Goal: Use online tool/utility: Utilize a website feature to perform a specific function

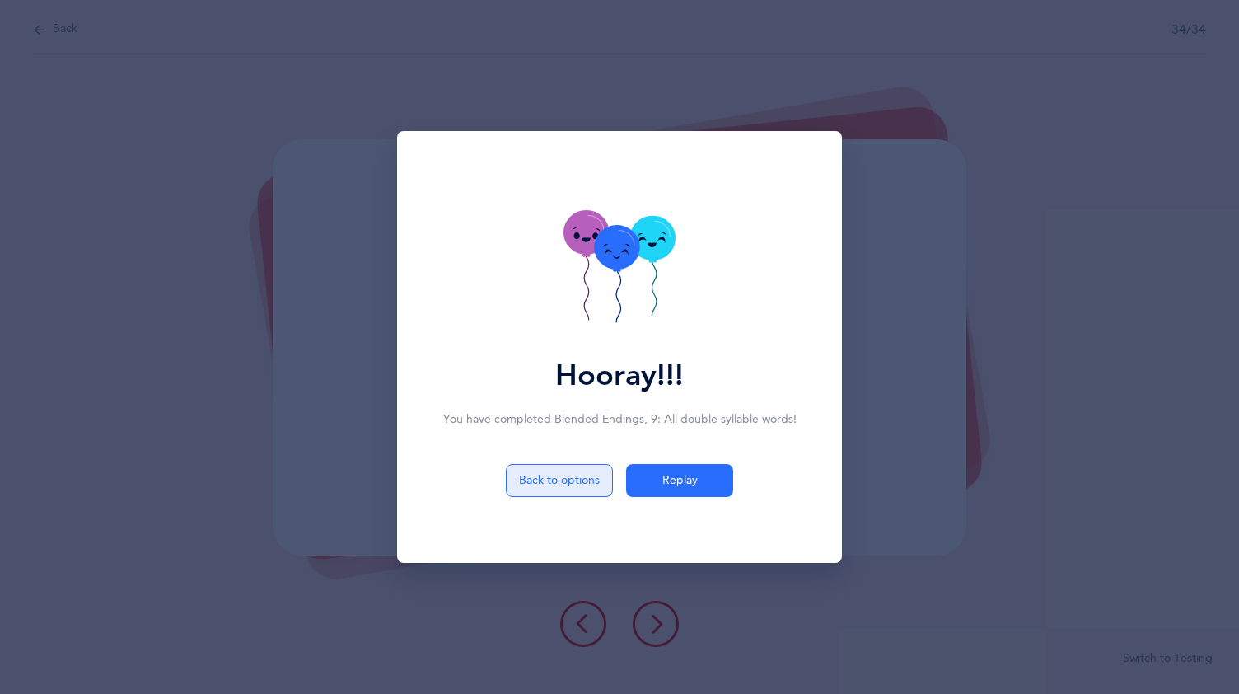
click at [575, 476] on button "Back to options" at bounding box center [559, 480] width 107 height 33
select select "9"
select select "single"
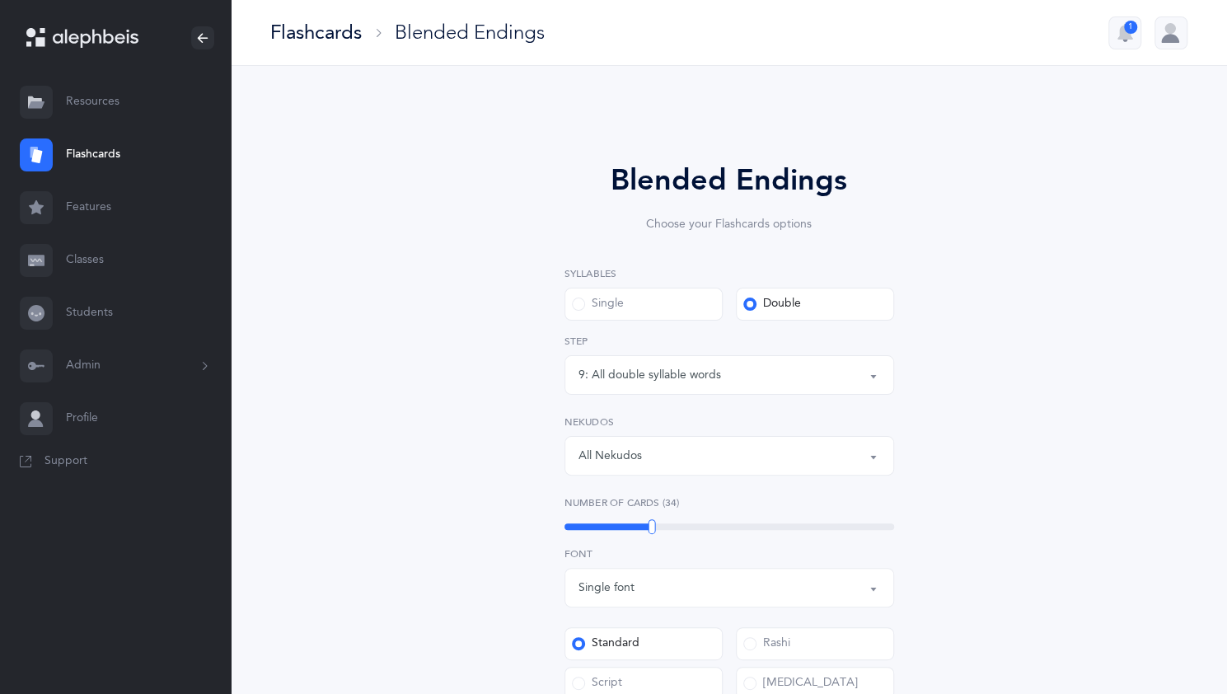
drag, startPoint x: 872, startPoint y: 376, endPoint x: 839, endPoint y: 385, distance: 34.8
click at [839, 385] on div "9: All double syllable words" at bounding box center [729, 375] width 302 height 28
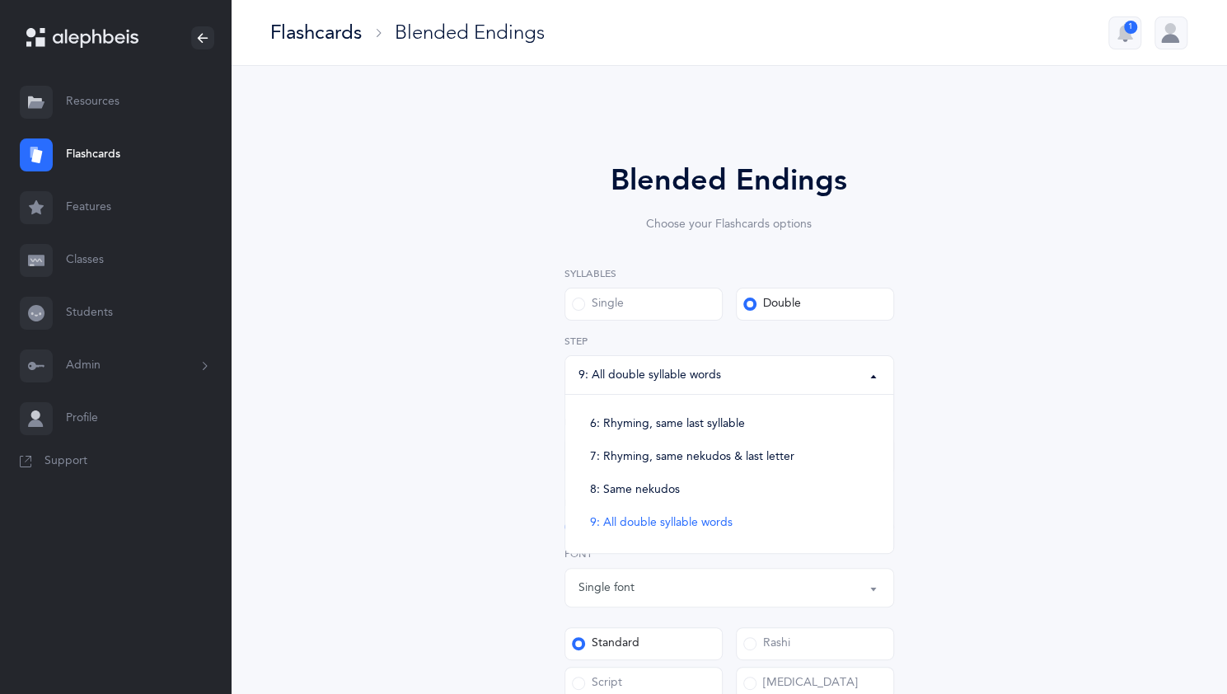
click at [877, 385] on button "9: All double syllable words" at bounding box center [729, 375] width 330 height 40
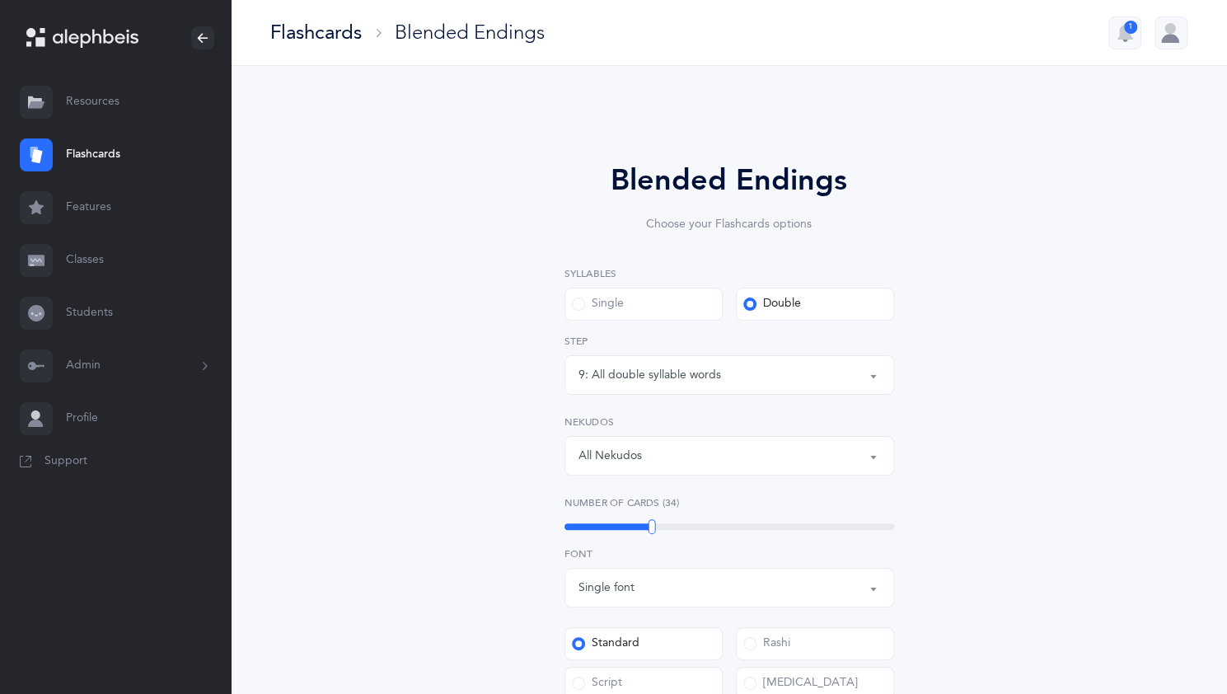
click at [870, 376] on button "9: All double syllable words" at bounding box center [729, 375] width 330 height 40
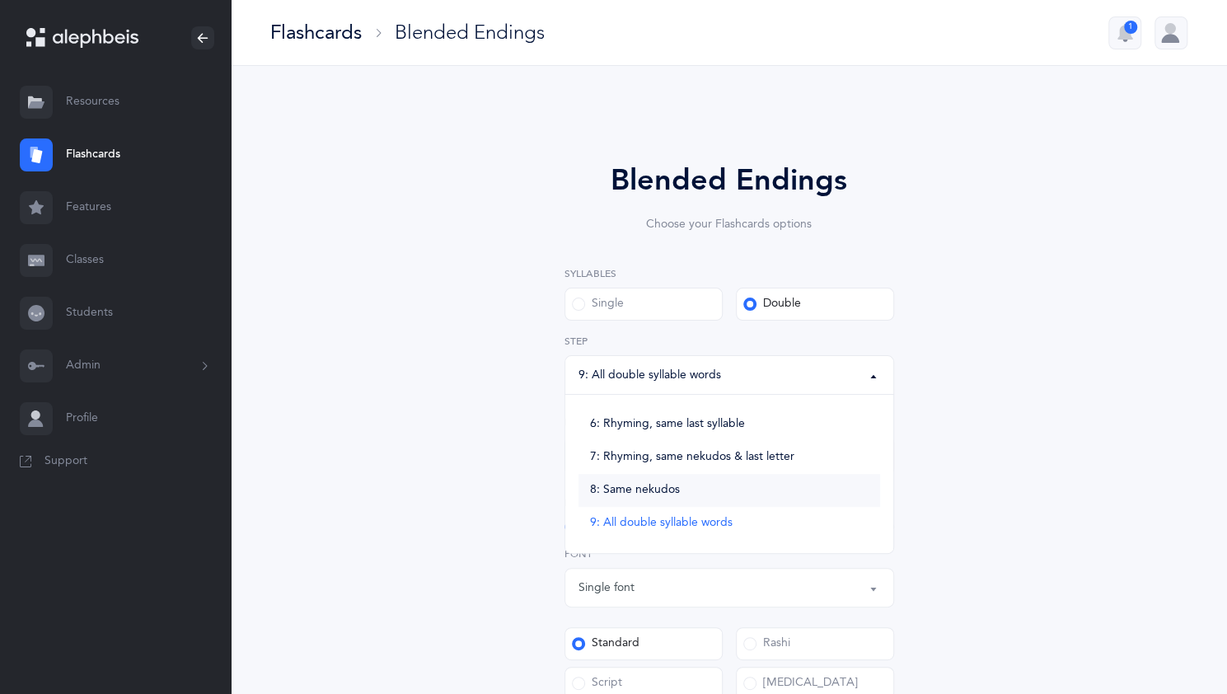
click at [679, 488] on link "8: Same nekudos" at bounding box center [729, 490] width 302 height 33
select select "8"
select select "28"
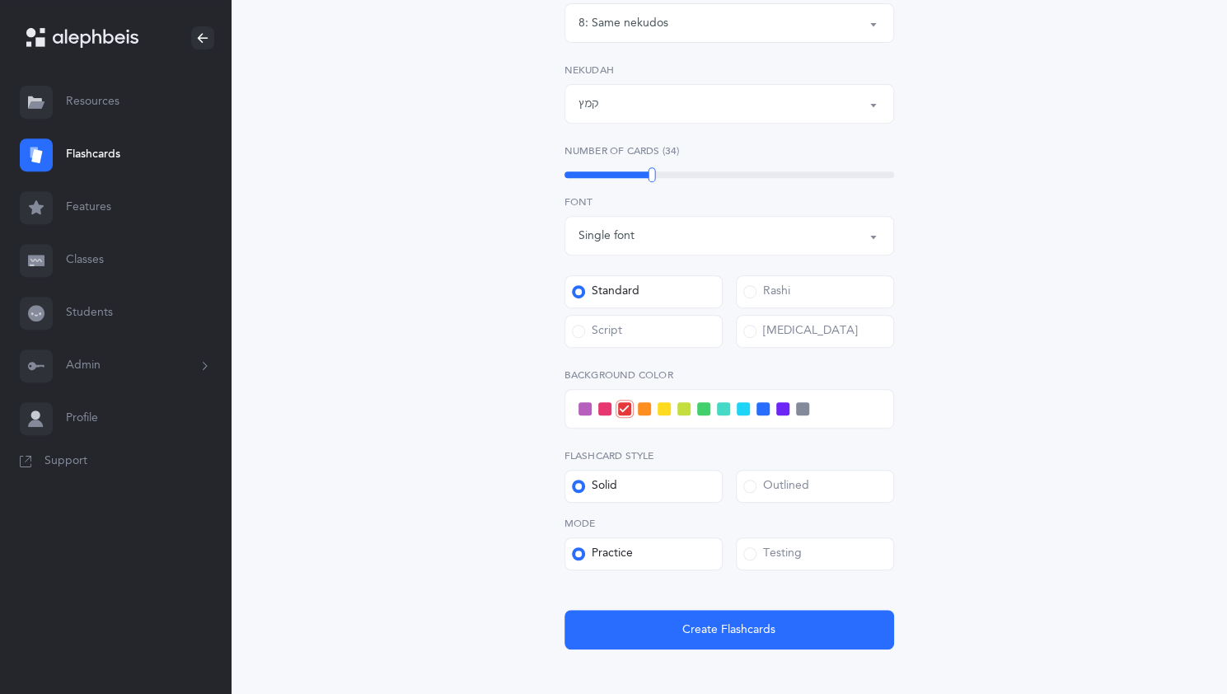
scroll to position [353, 0]
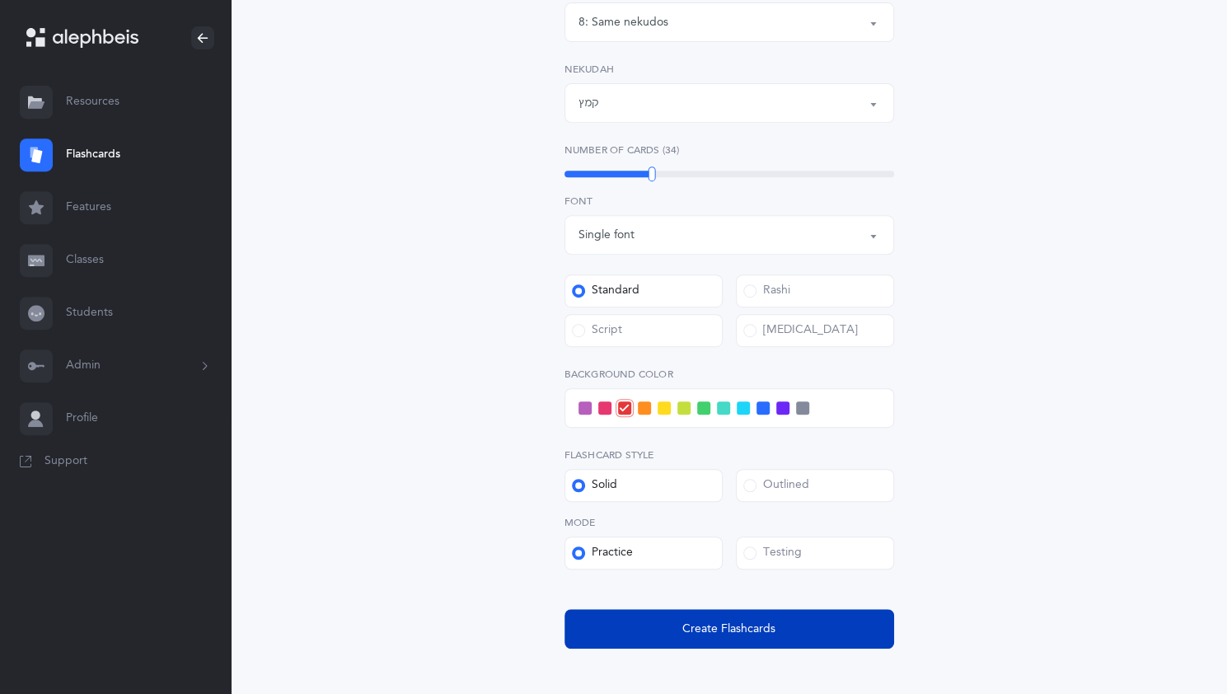
click at [704, 629] on span "Create Flashcards" at bounding box center [728, 628] width 93 height 17
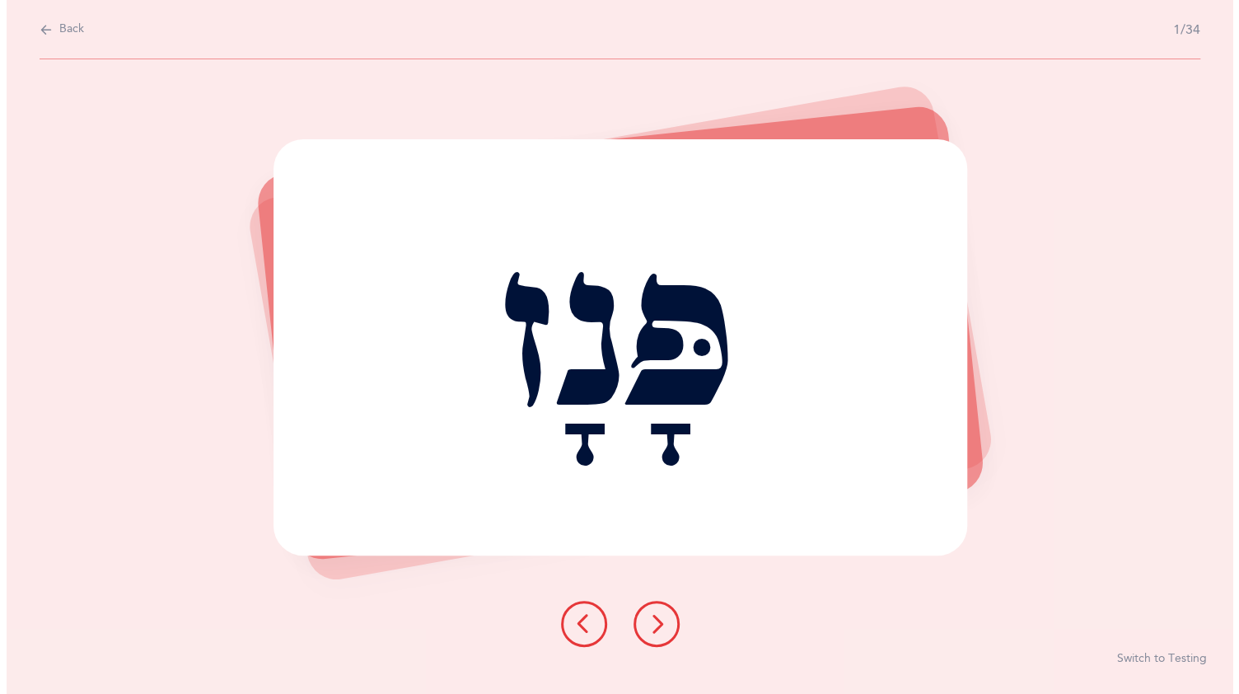
scroll to position [0, 0]
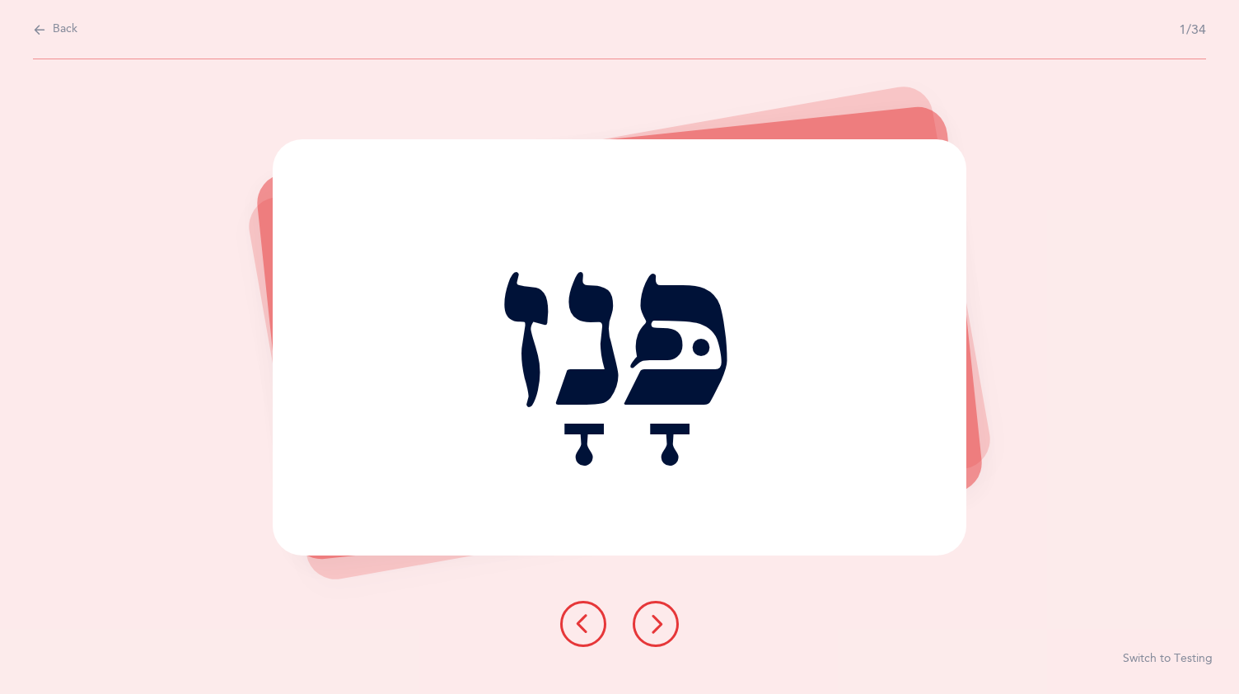
click at [666, 611] on button at bounding box center [656, 624] width 46 height 46
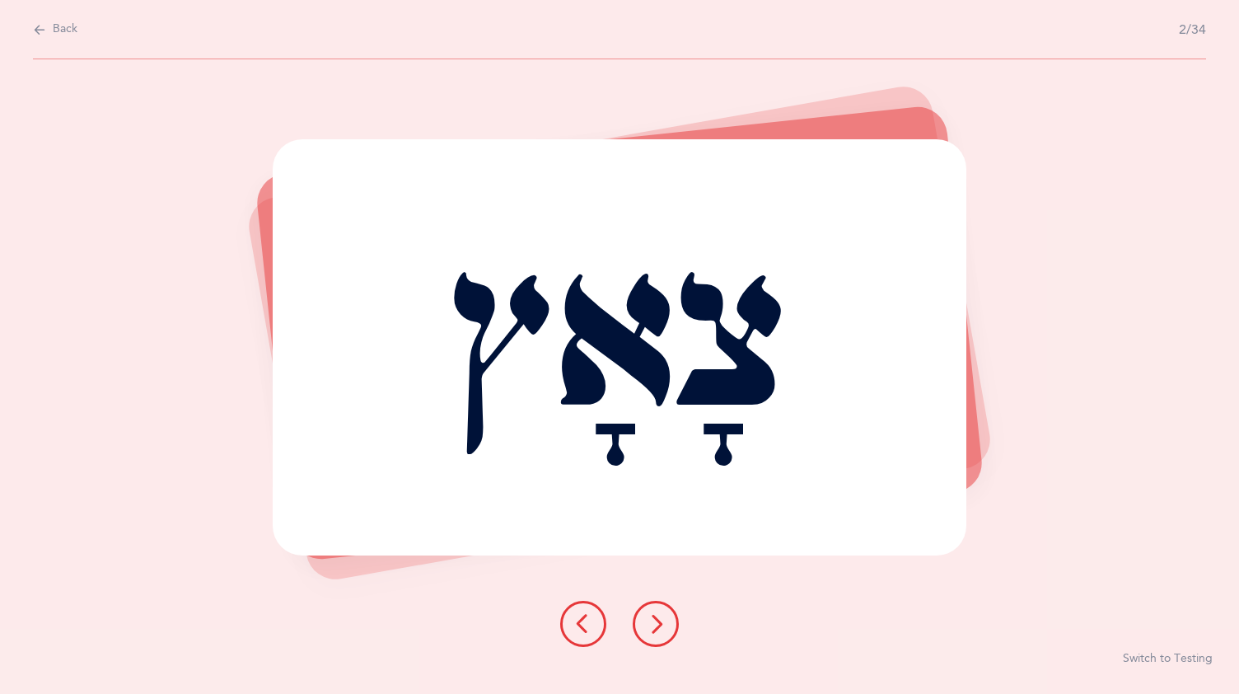
click at [666, 608] on button at bounding box center [656, 624] width 46 height 46
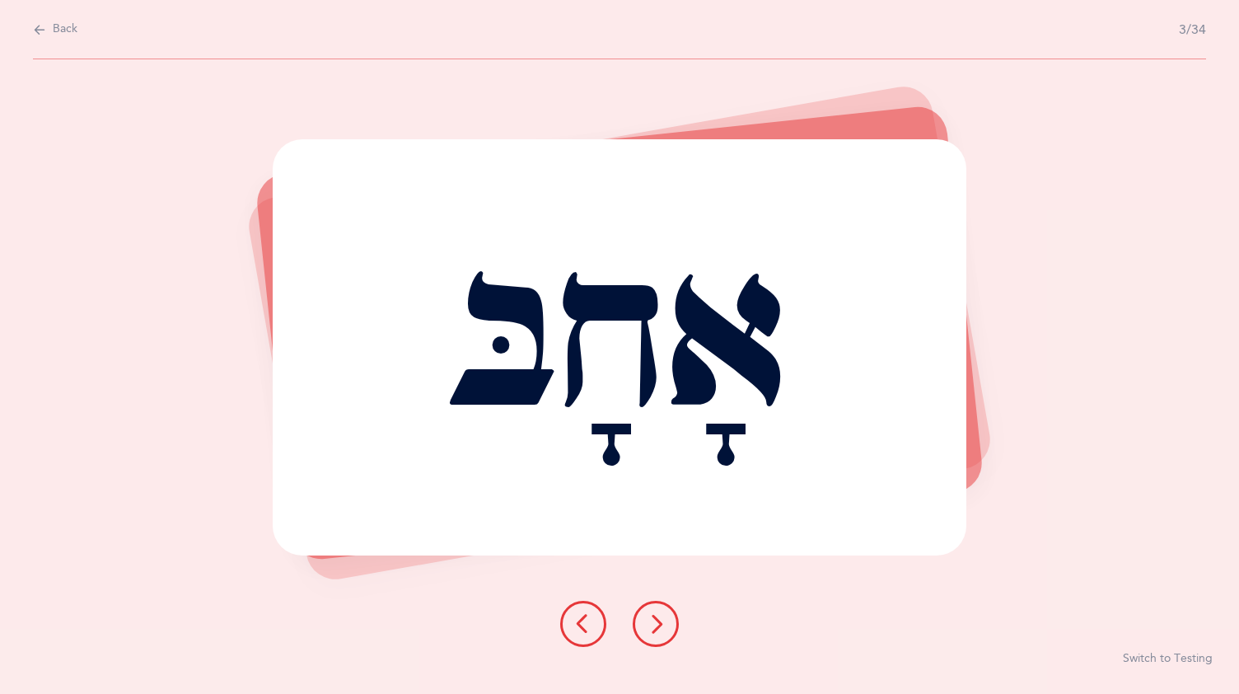
click at [651, 609] on button at bounding box center [656, 624] width 46 height 46
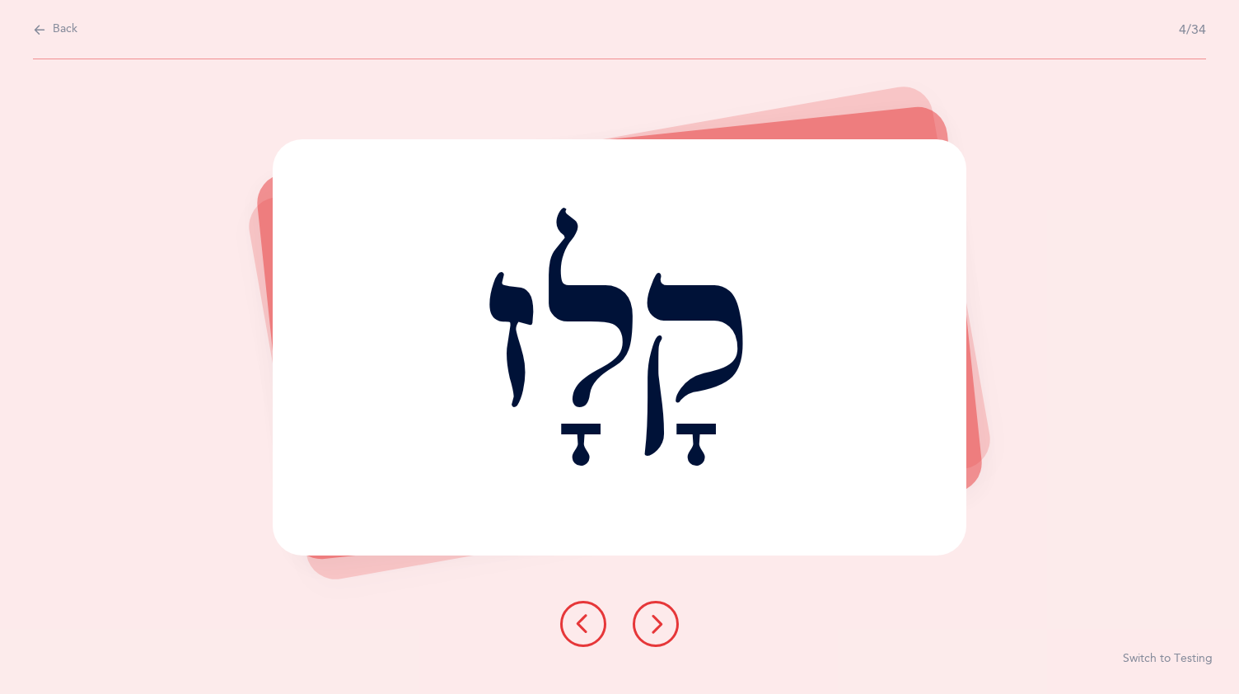
click at [662, 610] on button at bounding box center [656, 624] width 46 height 46
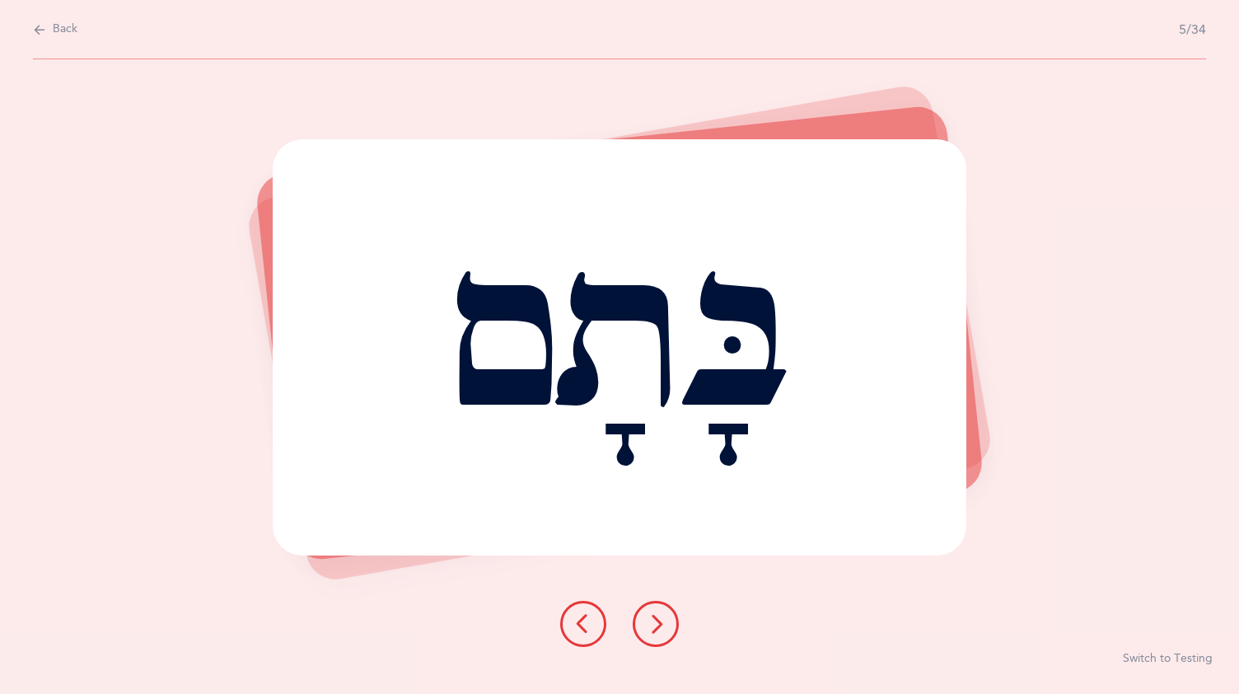
click at [664, 615] on icon at bounding box center [656, 624] width 20 height 20
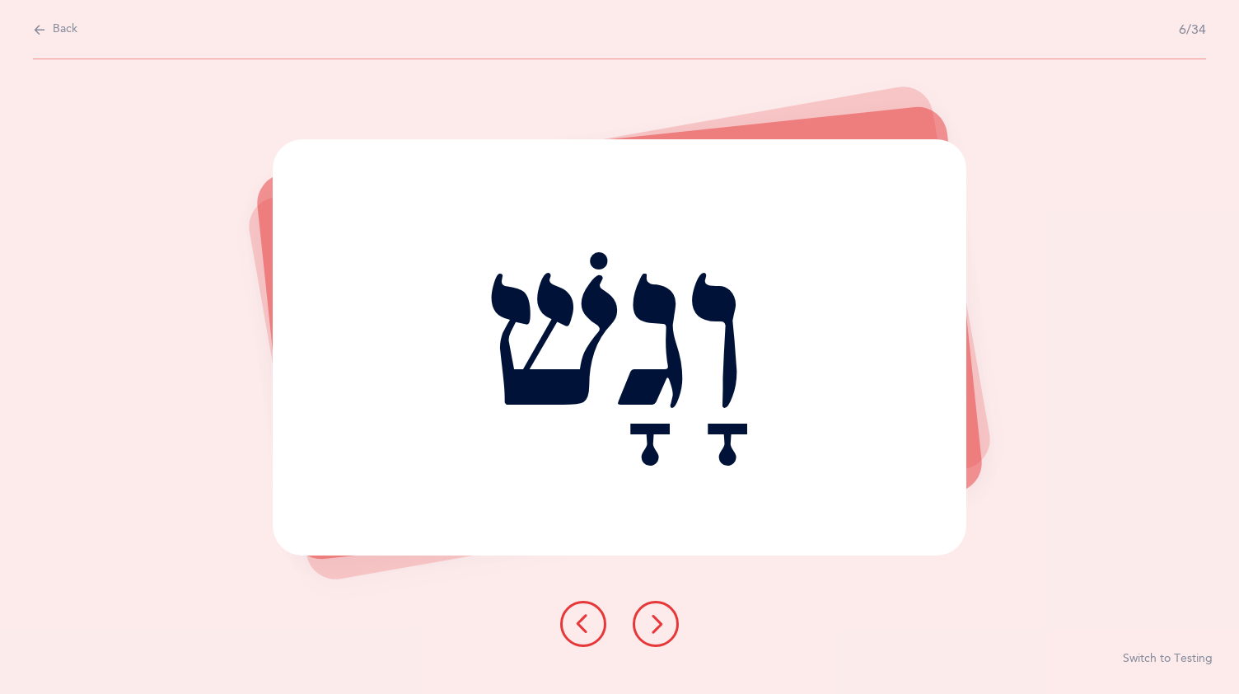
click at [651, 615] on icon at bounding box center [656, 624] width 20 height 20
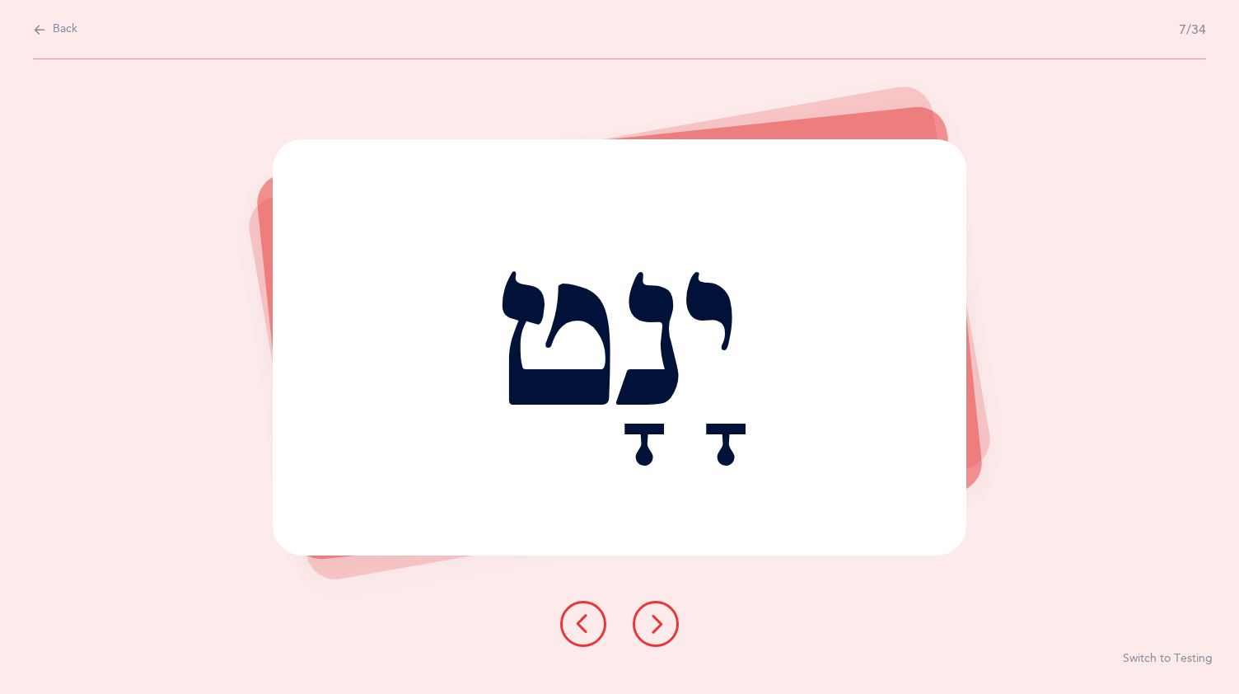
click at [658, 610] on button at bounding box center [656, 624] width 46 height 46
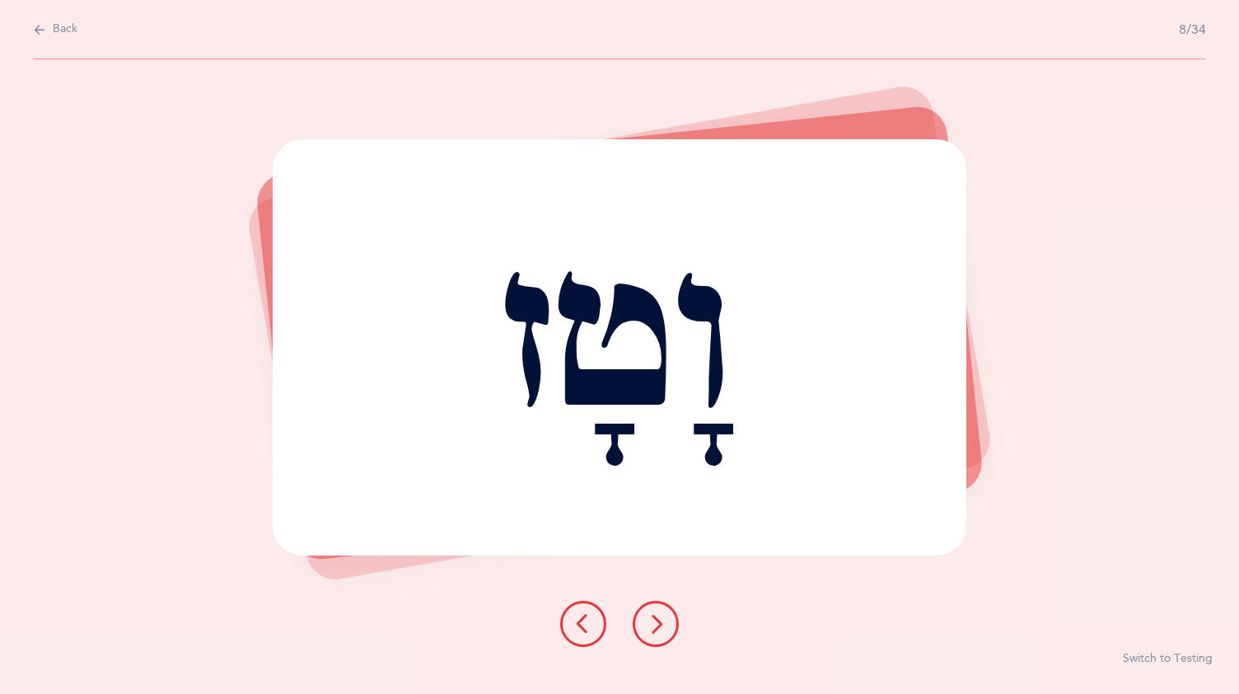
click at [666, 615] on button at bounding box center [656, 624] width 46 height 46
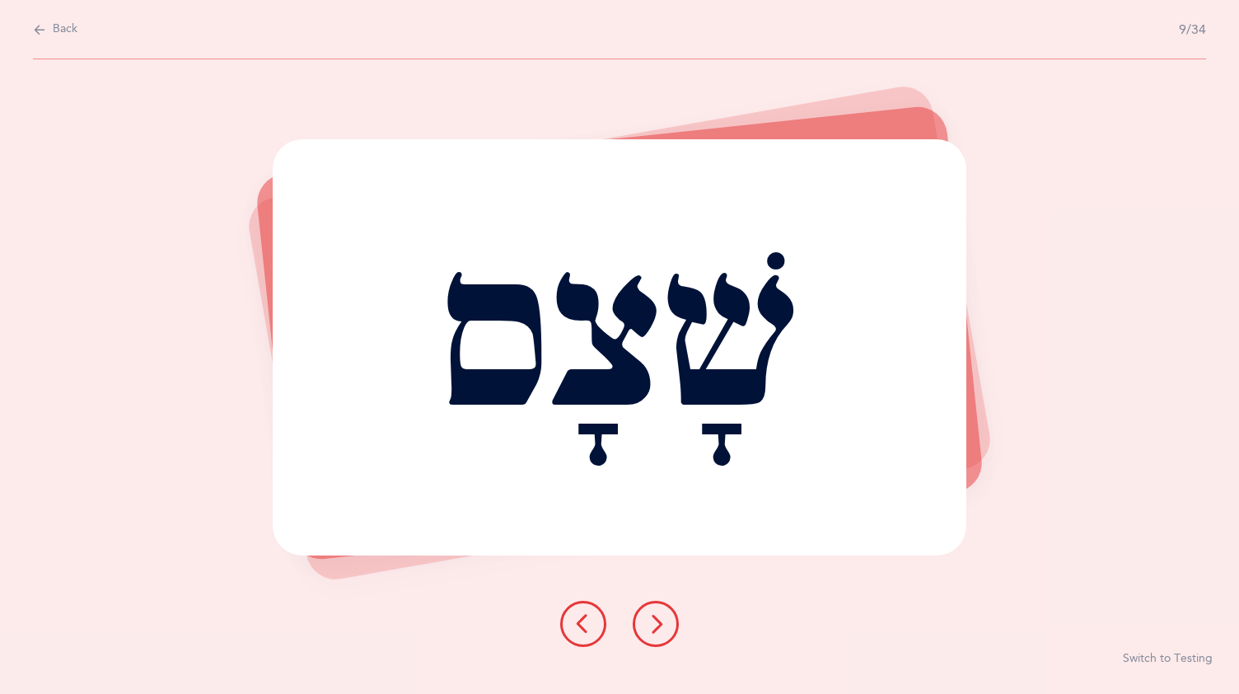
click at [659, 615] on icon at bounding box center [656, 624] width 20 height 20
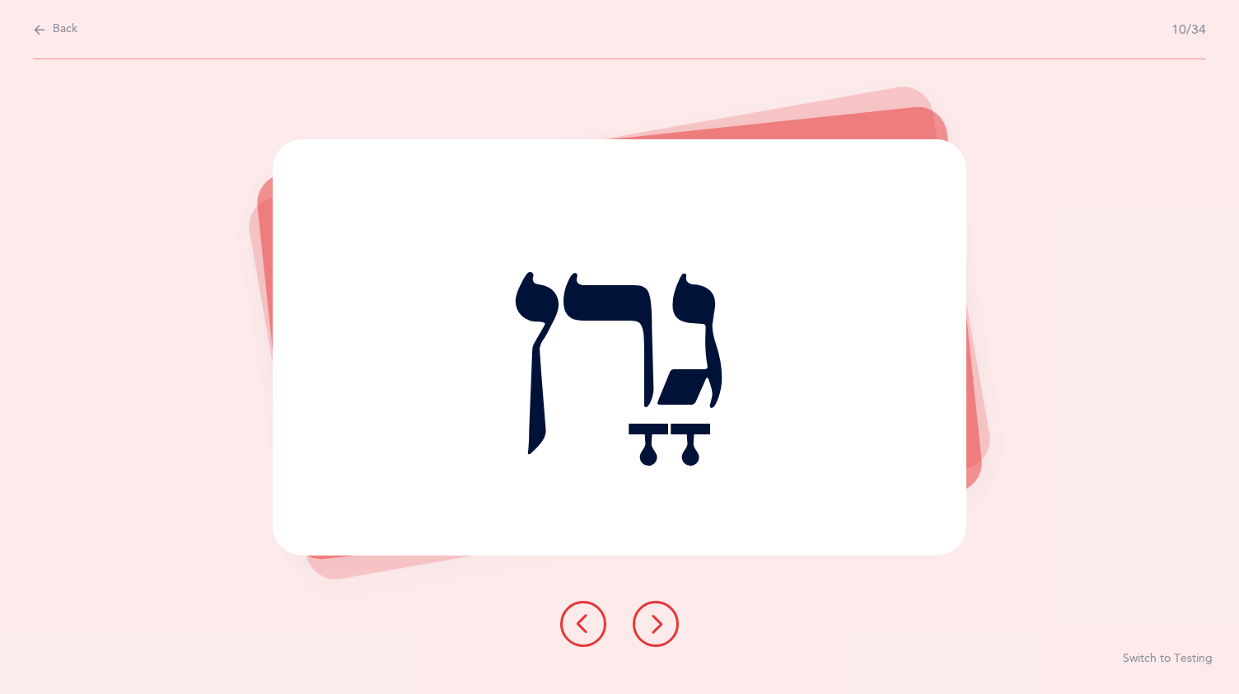
click at [666, 610] on button at bounding box center [656, 624] width 46 height 46
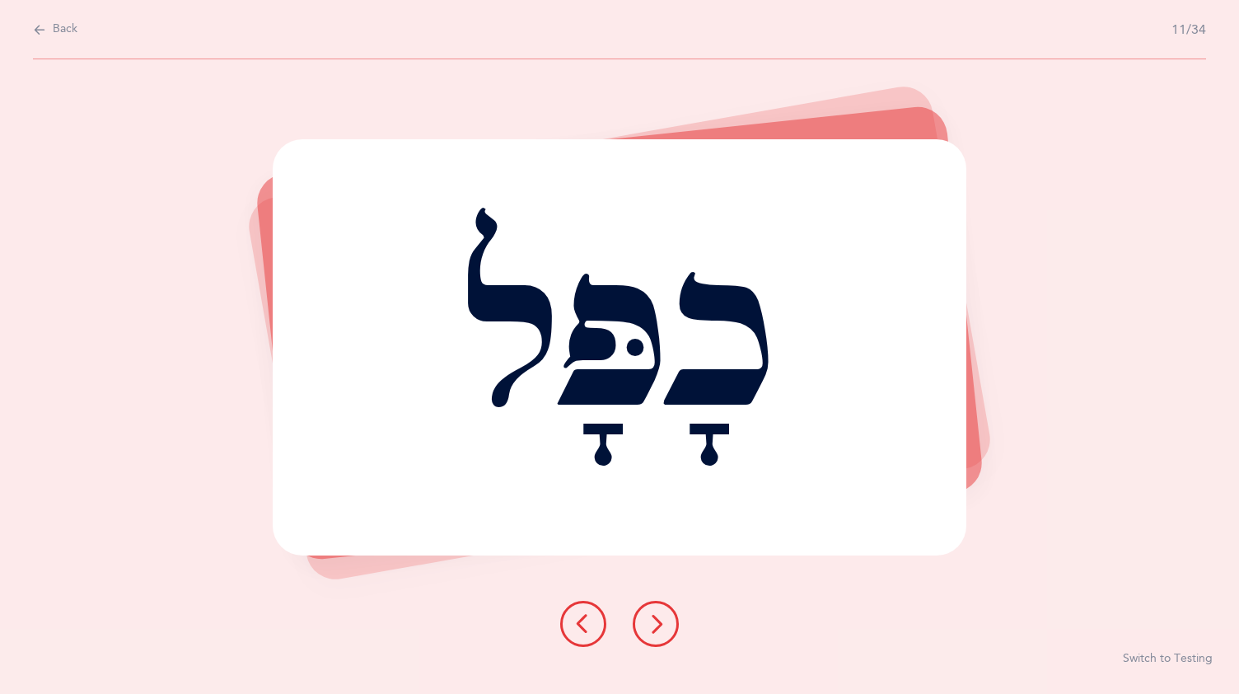
click at [652, 610] on button at bounding box center [656, 624] width 46 height 46
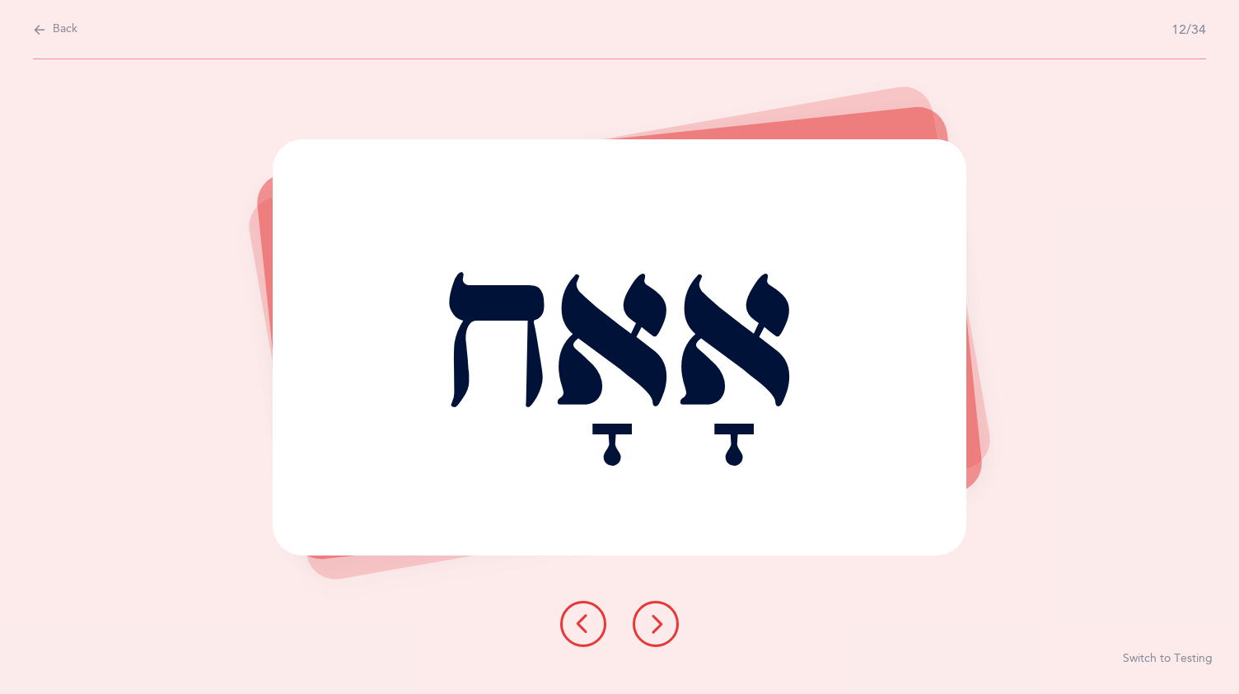
click at [666, 615] on button at bounding box center [656, 624] width 46 height 46
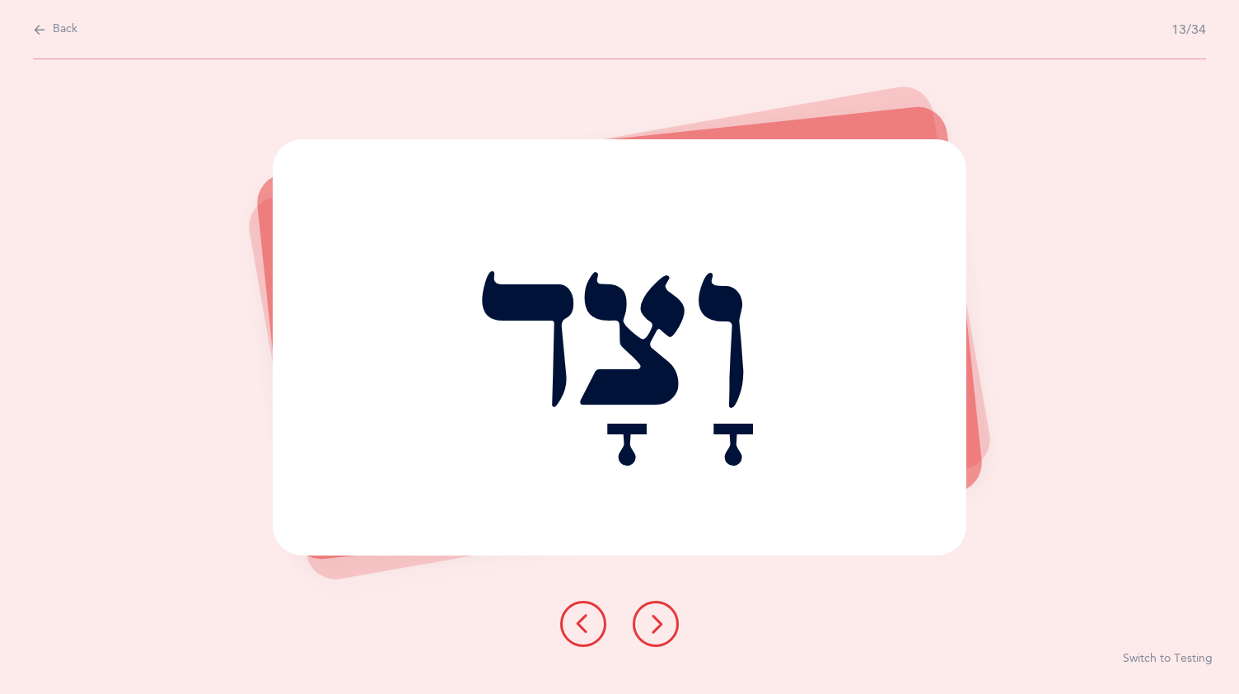
click at [666, 608] on button at bounding box center [656, 624] width 46 height 46
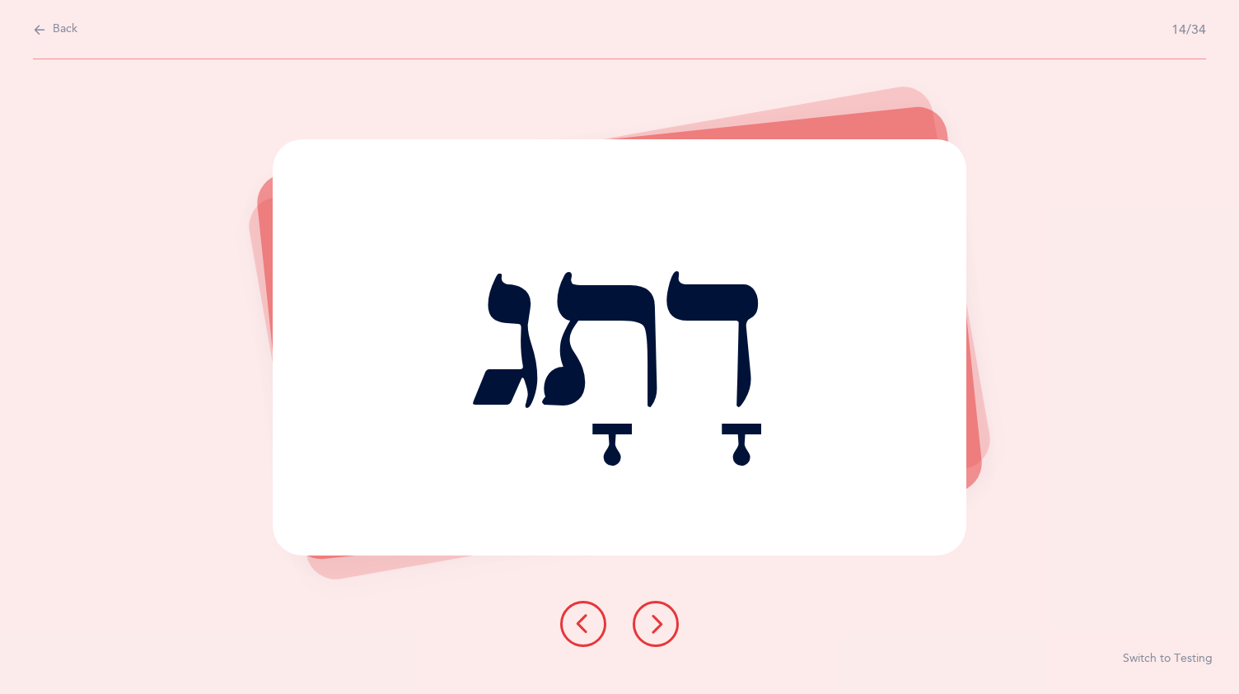
click at [664, 611] on button at bounding box center [656, 624] width 46 height 46
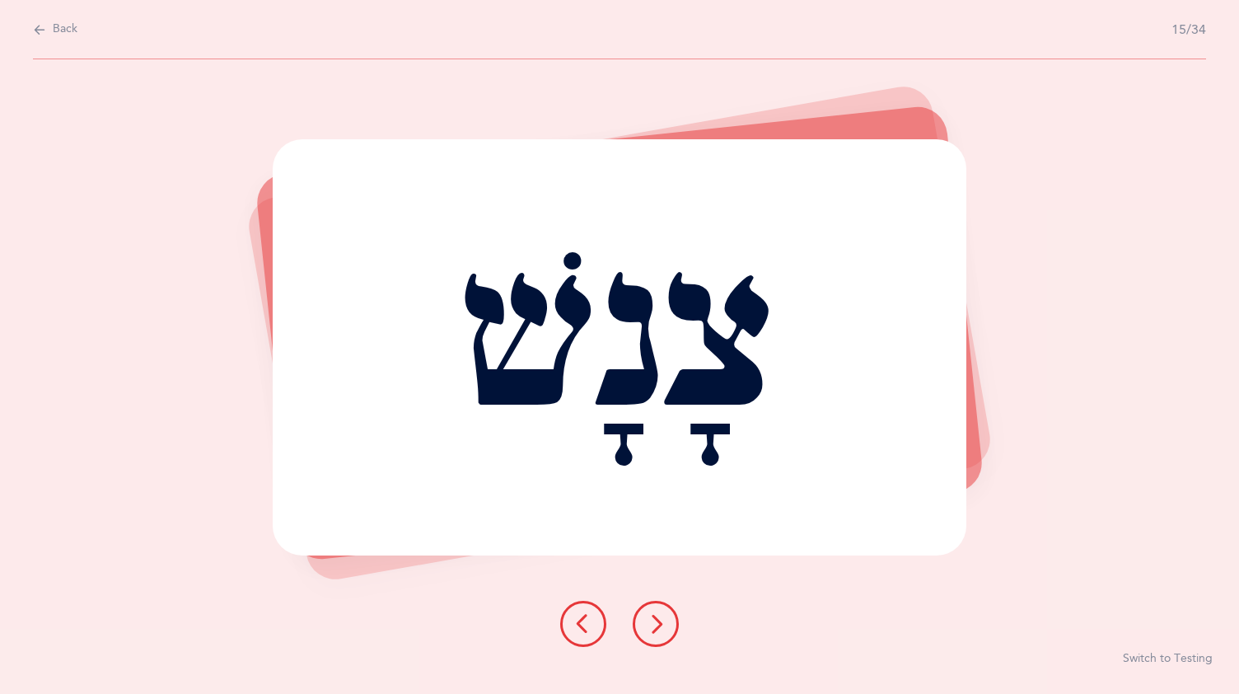
click at [662, 611] on button at bounding box center [656, 624] width 46 height 46
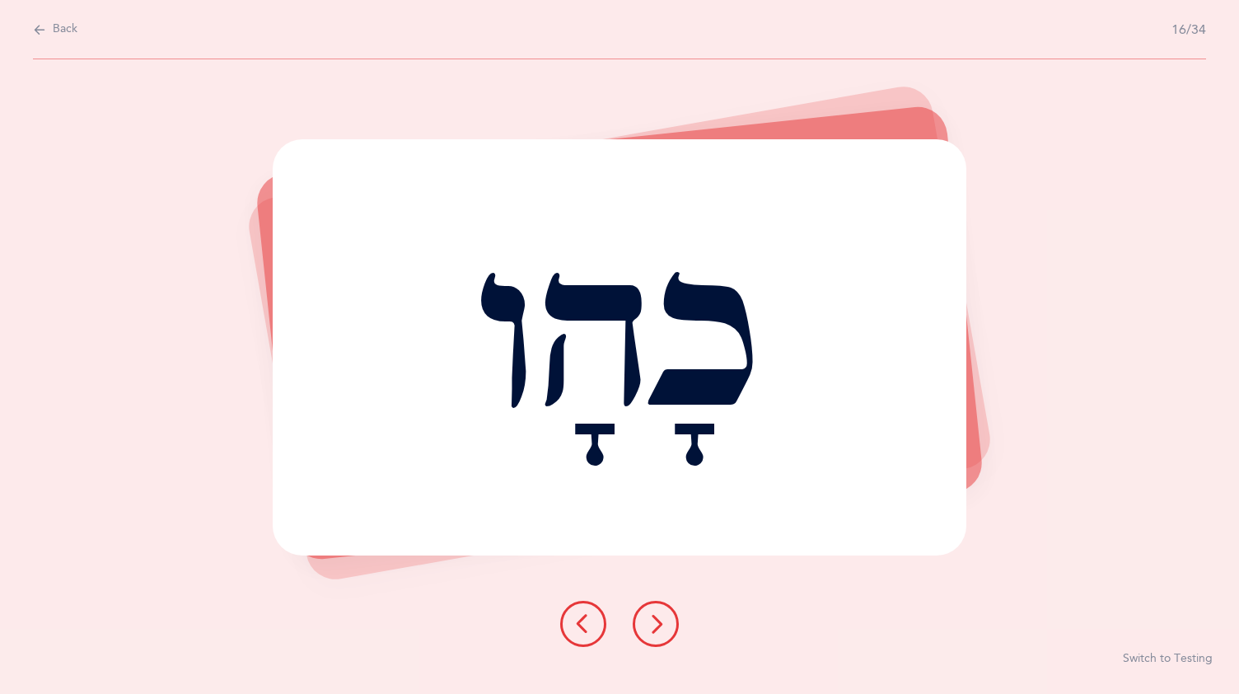
click at [659, 614] on icon at bounding box center [656, 624] width 20 height 20
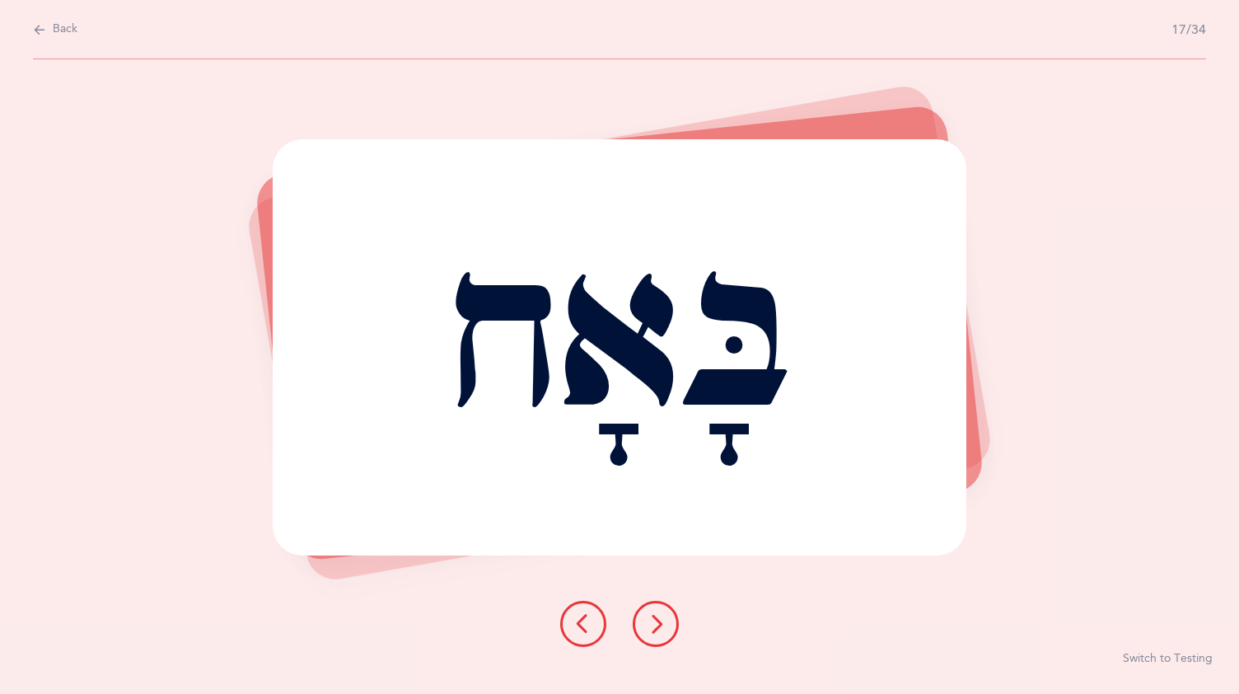
click at [664, 615] on icon at bounding box center [656, 624] width 20 height 20
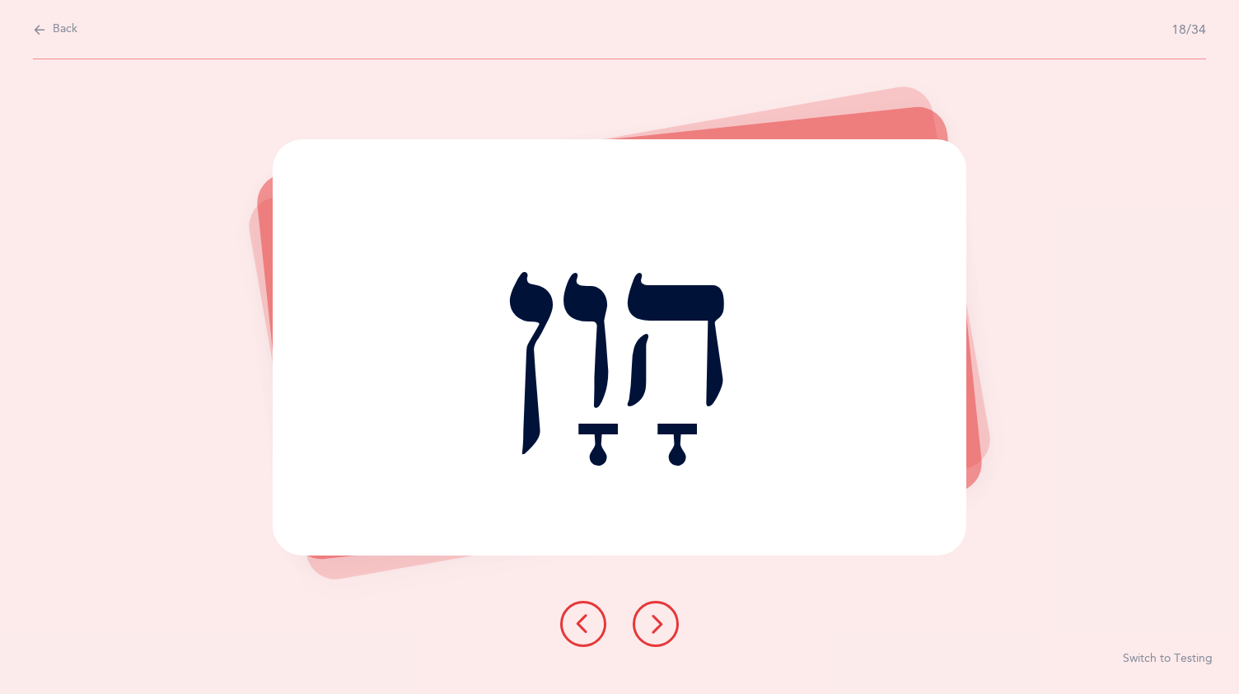
click at [659, 616] on icon at bounding box center [656, 624] width 20 height 20
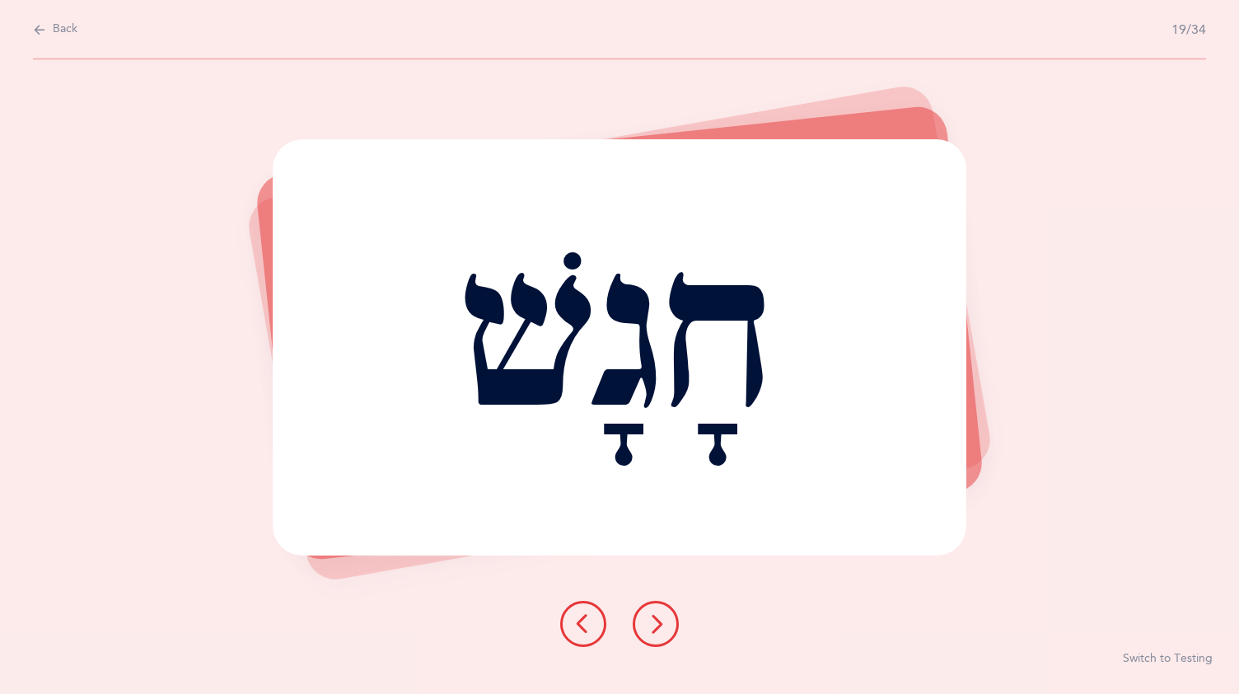
click at [660, 610] on button at bounding box center [656, 624] width 46 height 46
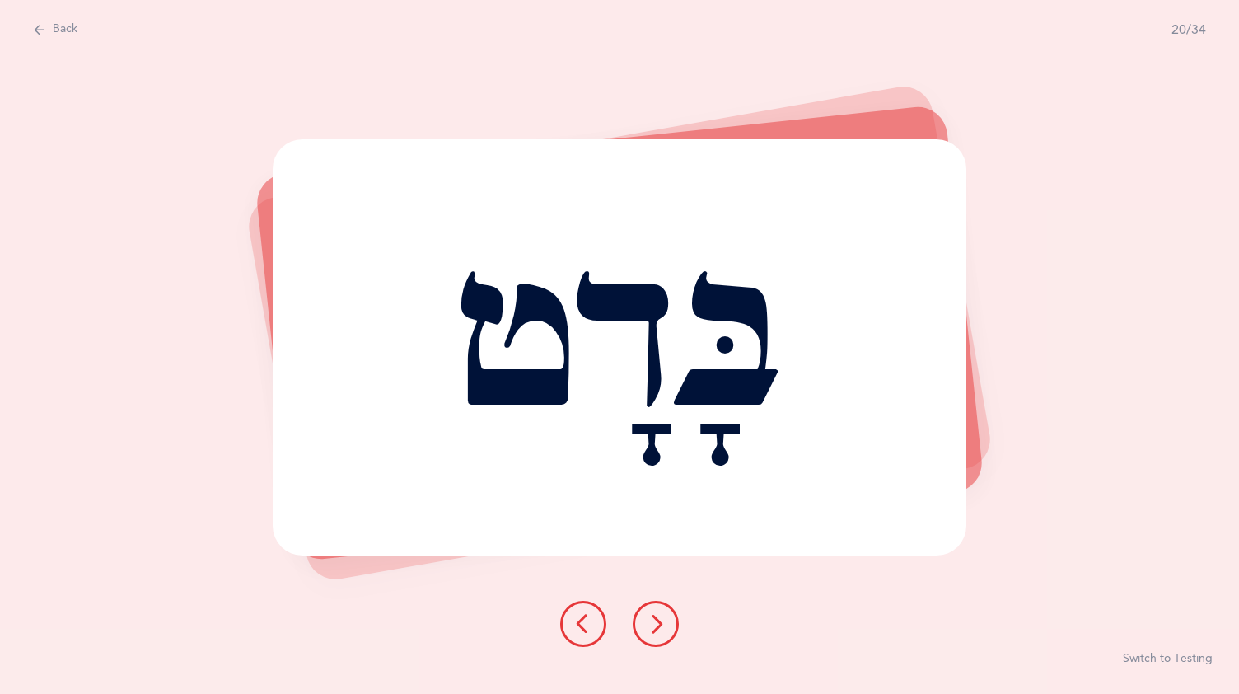
click at [661, 615] on icon at bounding box center [656, 624] width 20 height 20
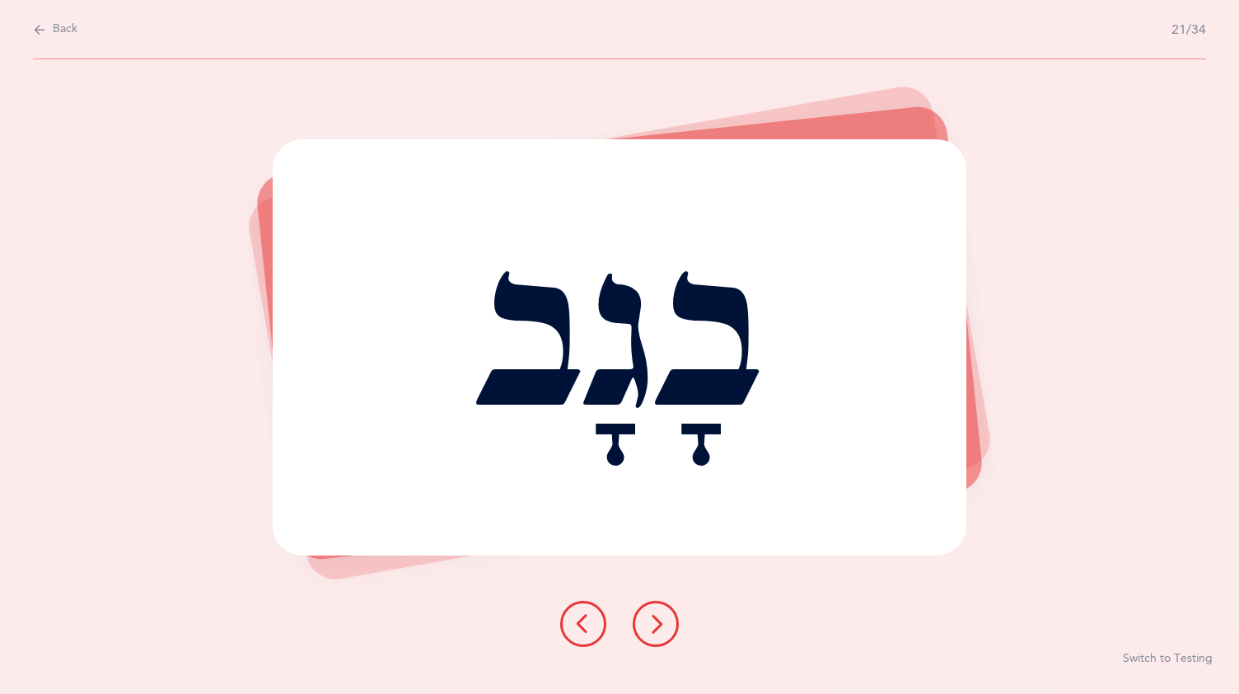
click at [657, 615] on icon at bounding box center [656, 624] width 20 height 20
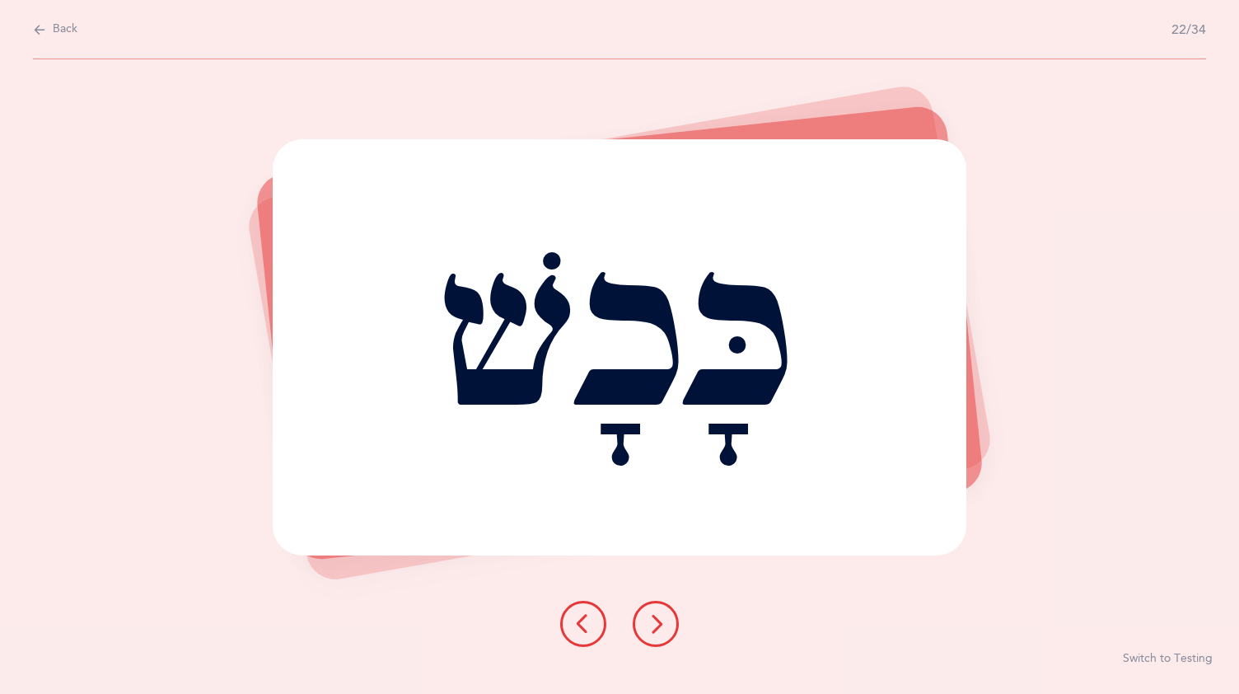
click at [657, 615] on icon at bounding box center [656, 624] width 20 height 20
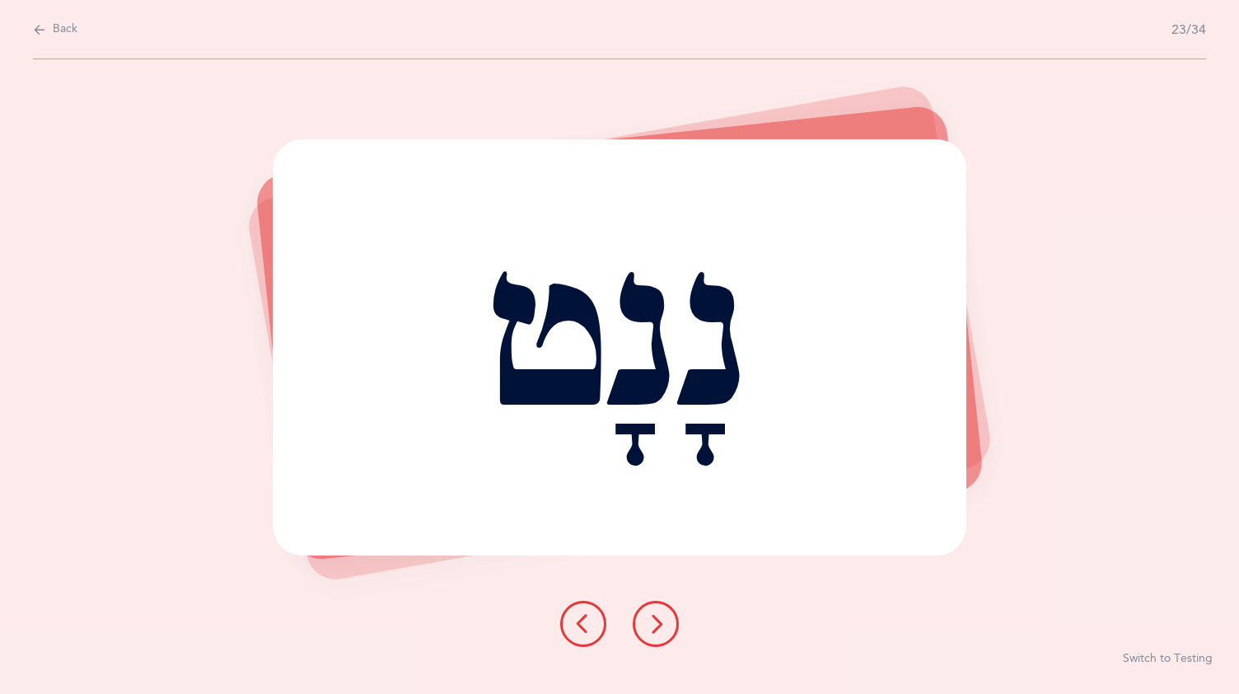
click at [666, 608] on button at bounding box center [656, 624] width 46 height 46
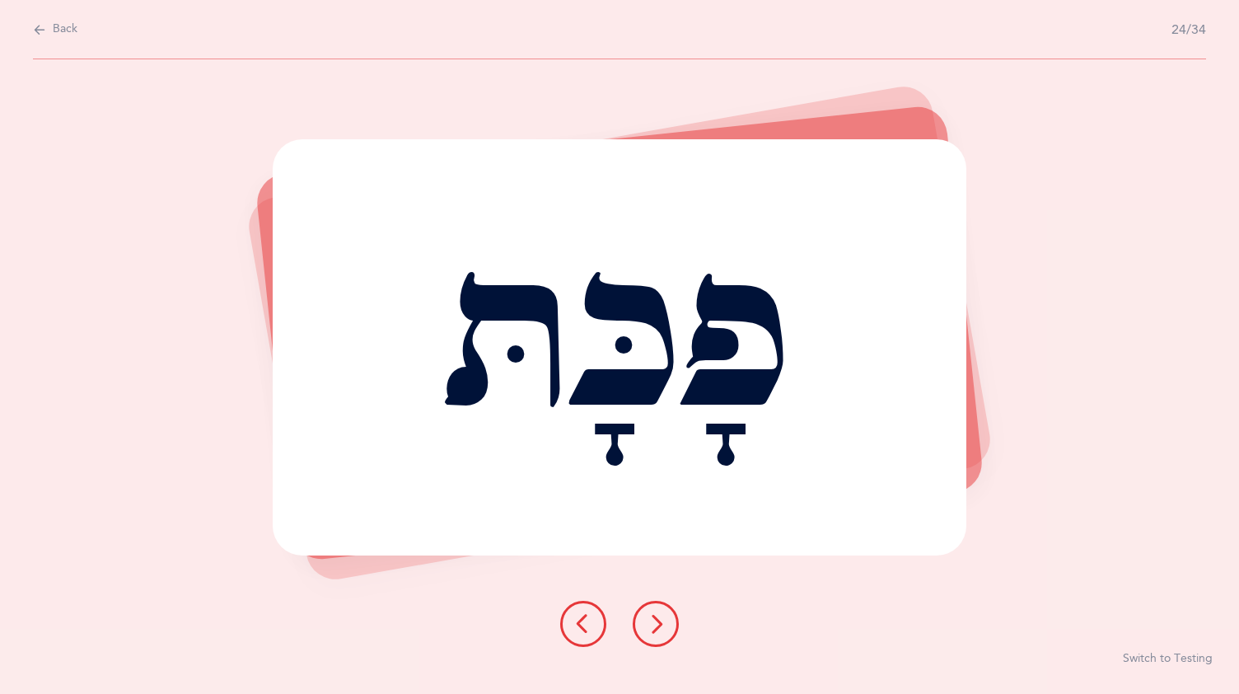
click at [658, 612] on button at bounding box center [656, 624] width 46 height 46
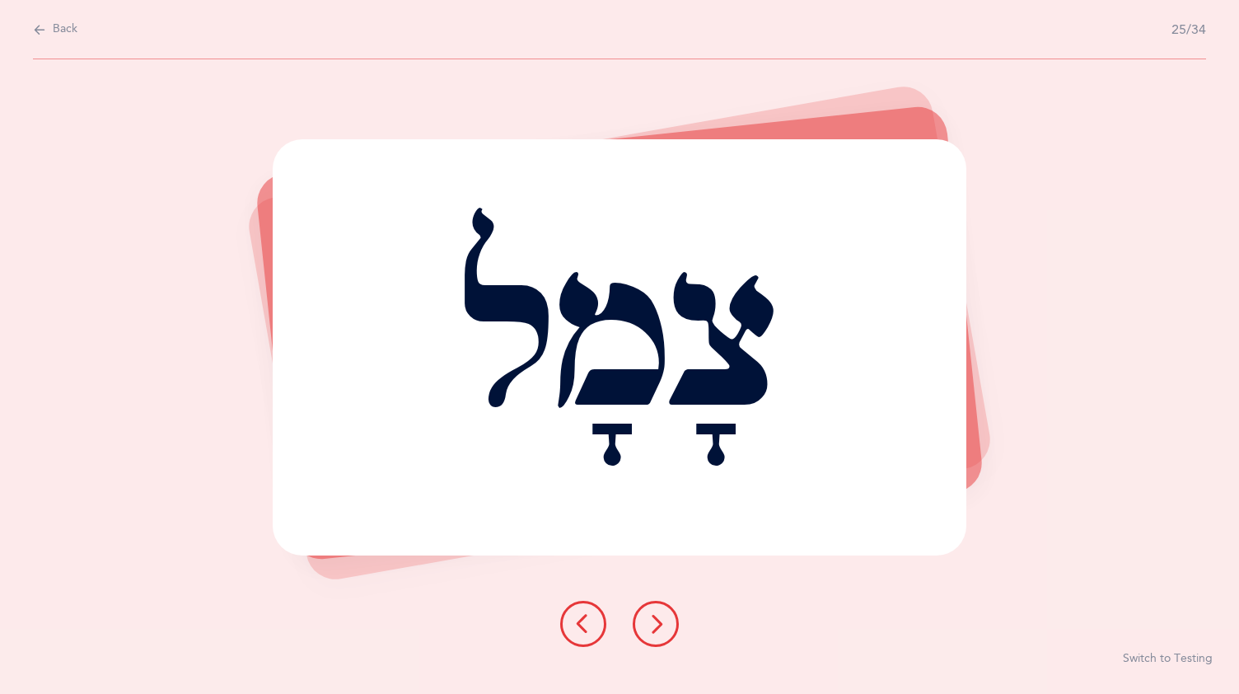
click at [661, 611] on button at bounding box center [656, 624] width 46 height 46
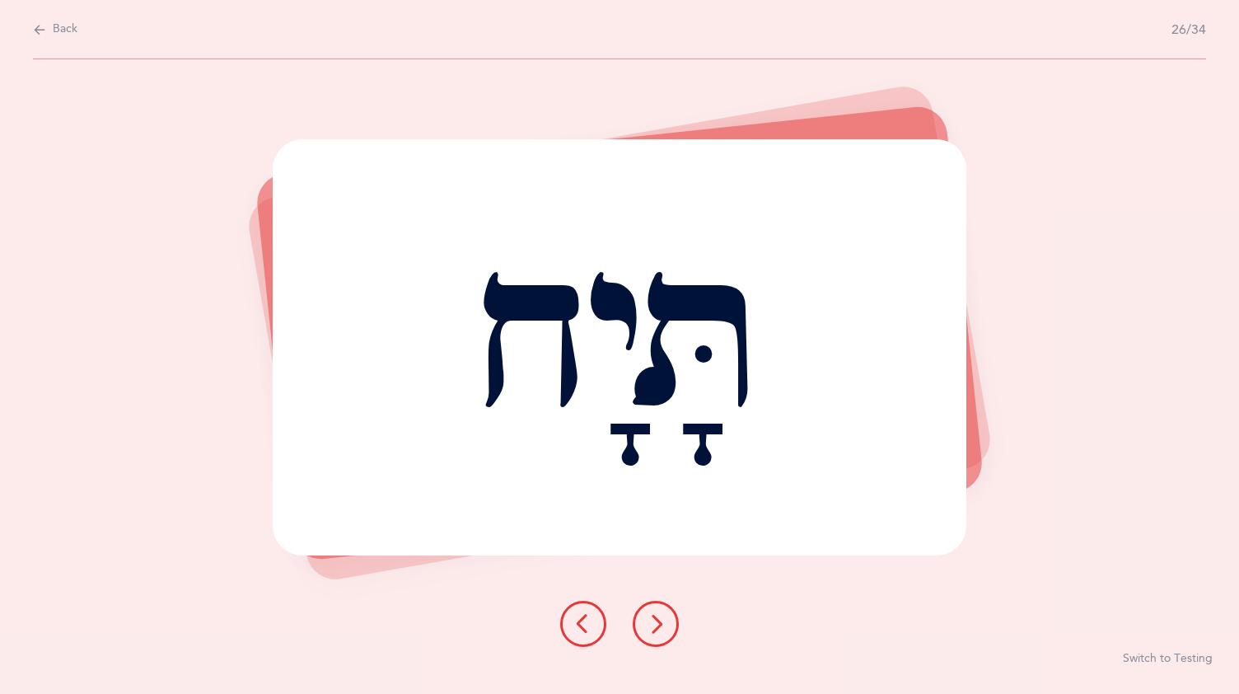
click at [661, 615] on icon at bounding box center [656, 624] width 20 height 20
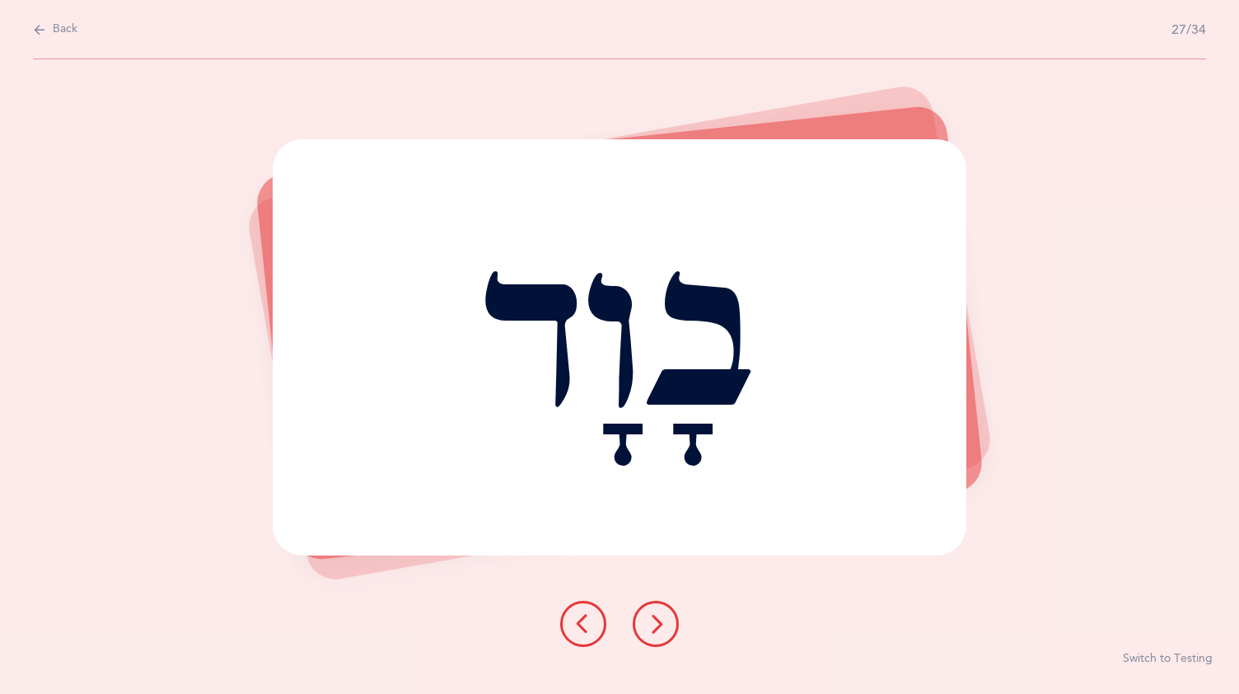
click at [659, 615] on icon at bounding box center [656, 624] width 20 height 20
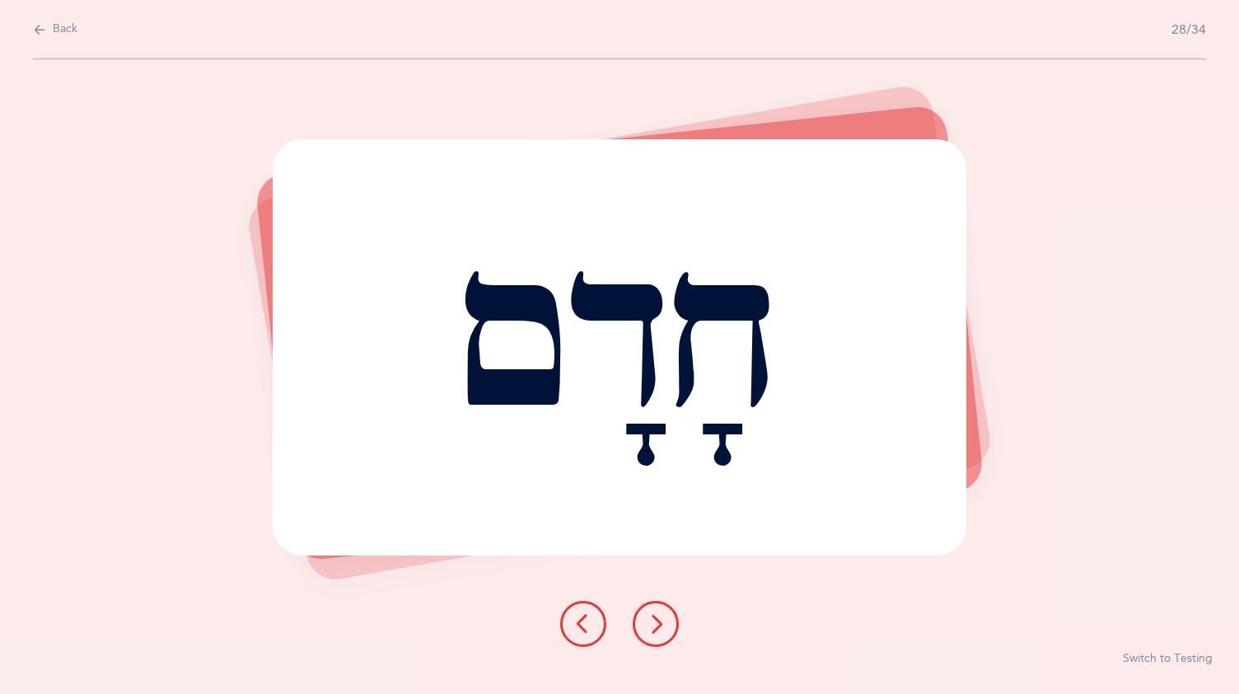
click at [658, 615] on icon at bounding box center [656, 624] width 20 height 20
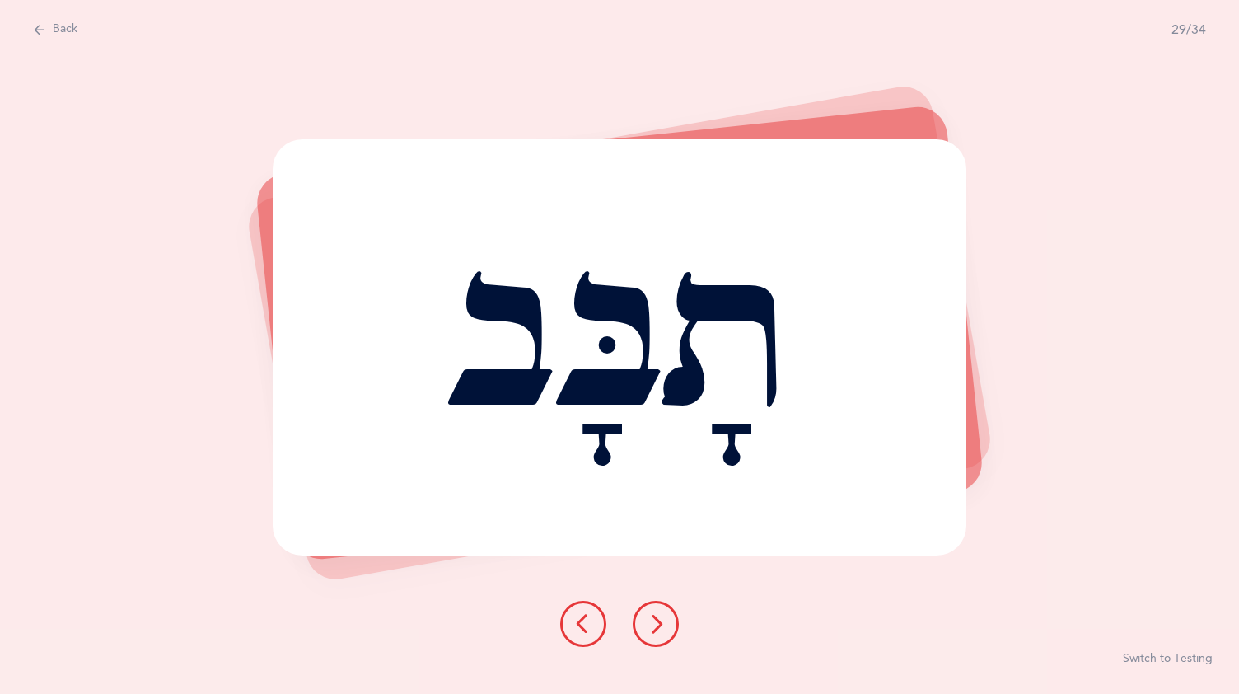
click at [657, 613] on button at bounding box center [656, 624] width 46 height 46
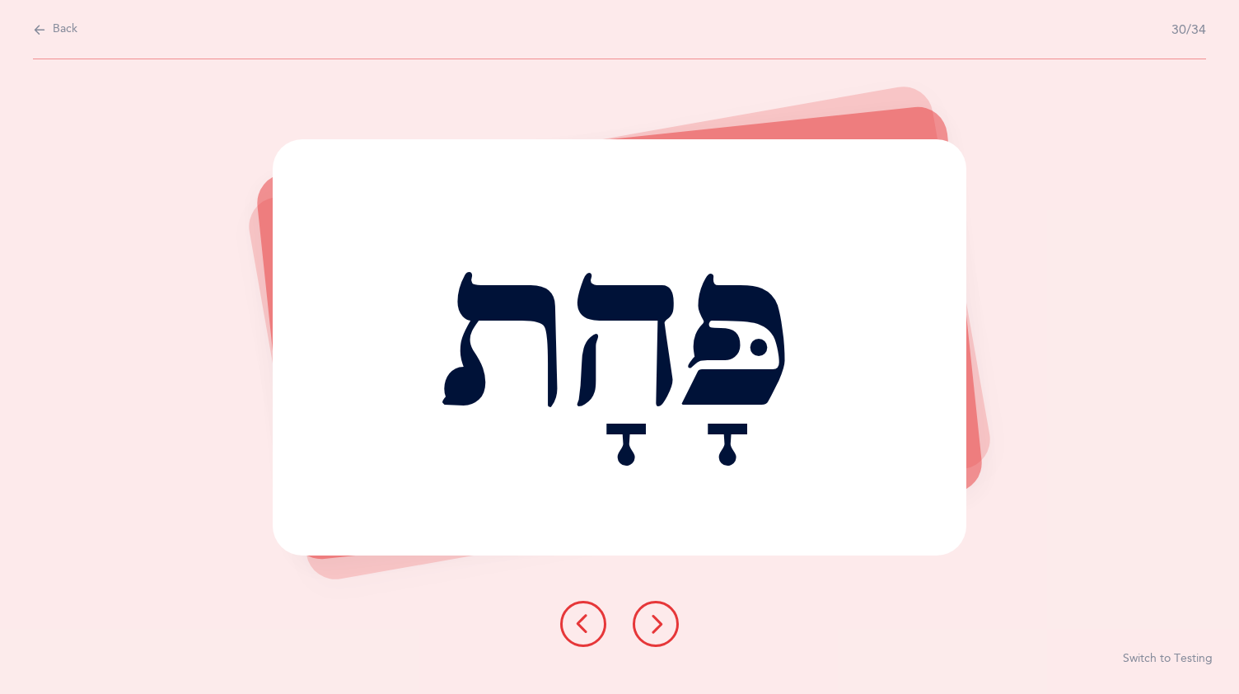
click at [656, 610] on button at bounding box center [656, 624] width 46 height 46
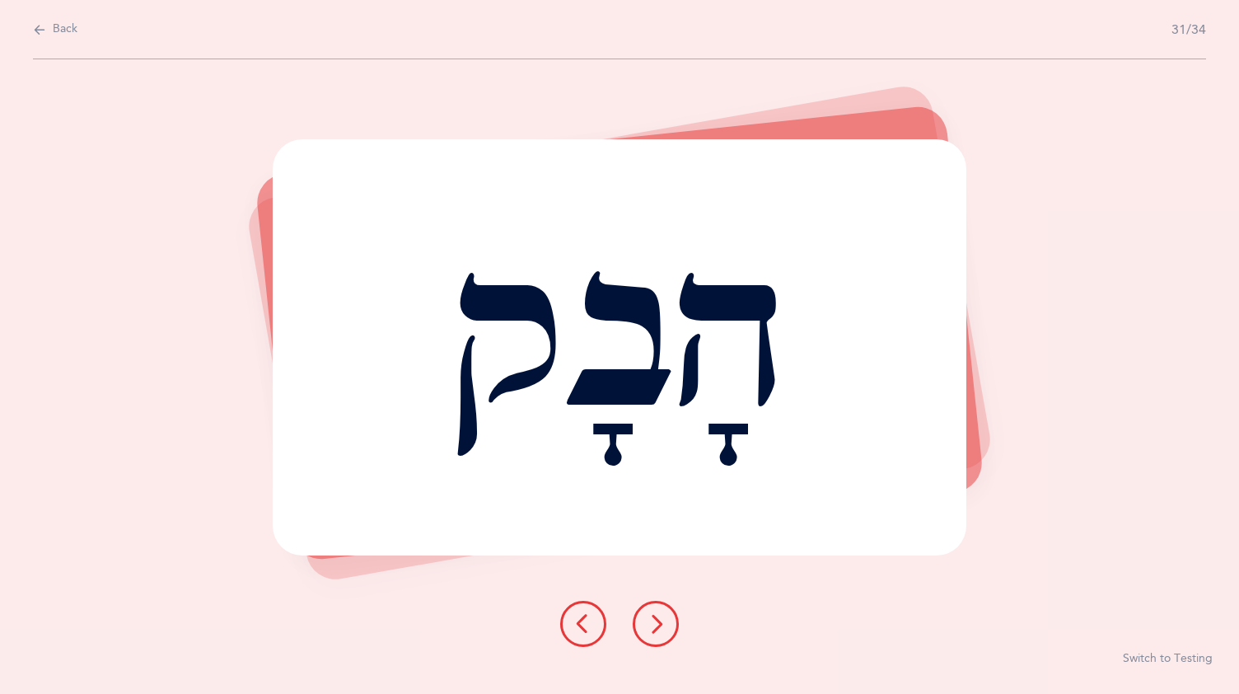
click at [658, 610] on button at bounding box center [656, 624] width 46 height 46
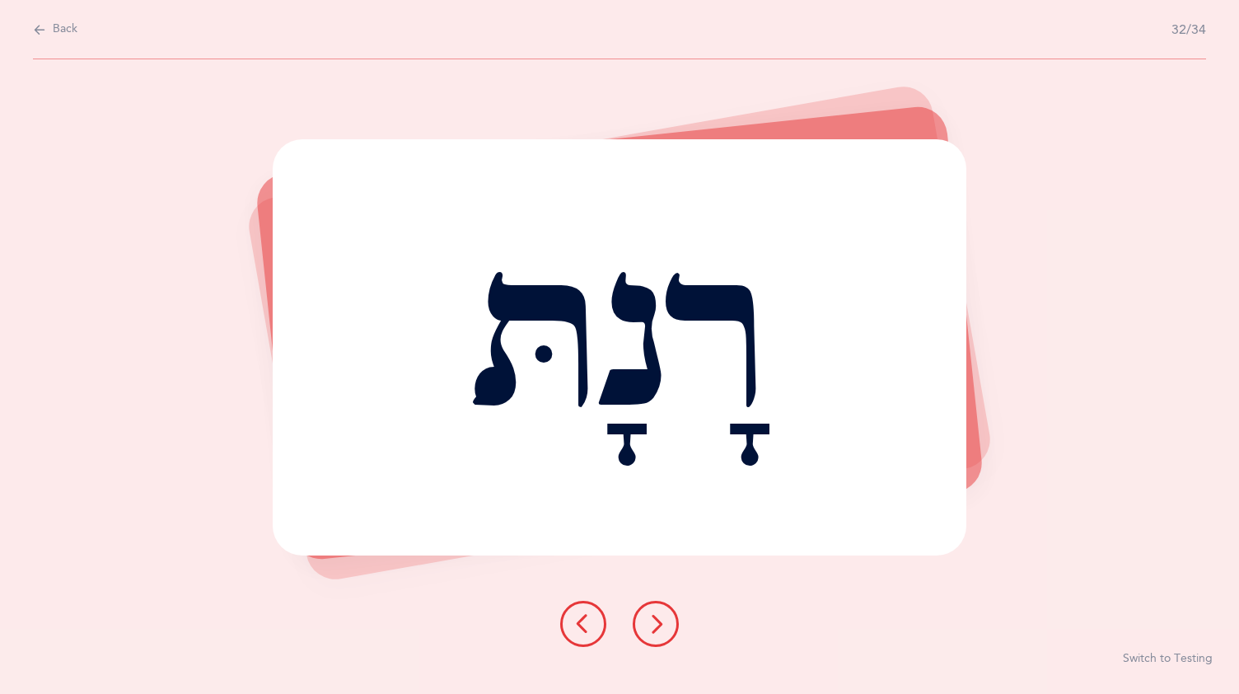
click at [665, 611] on button at bounding box center [656, 624] width 46 height 46
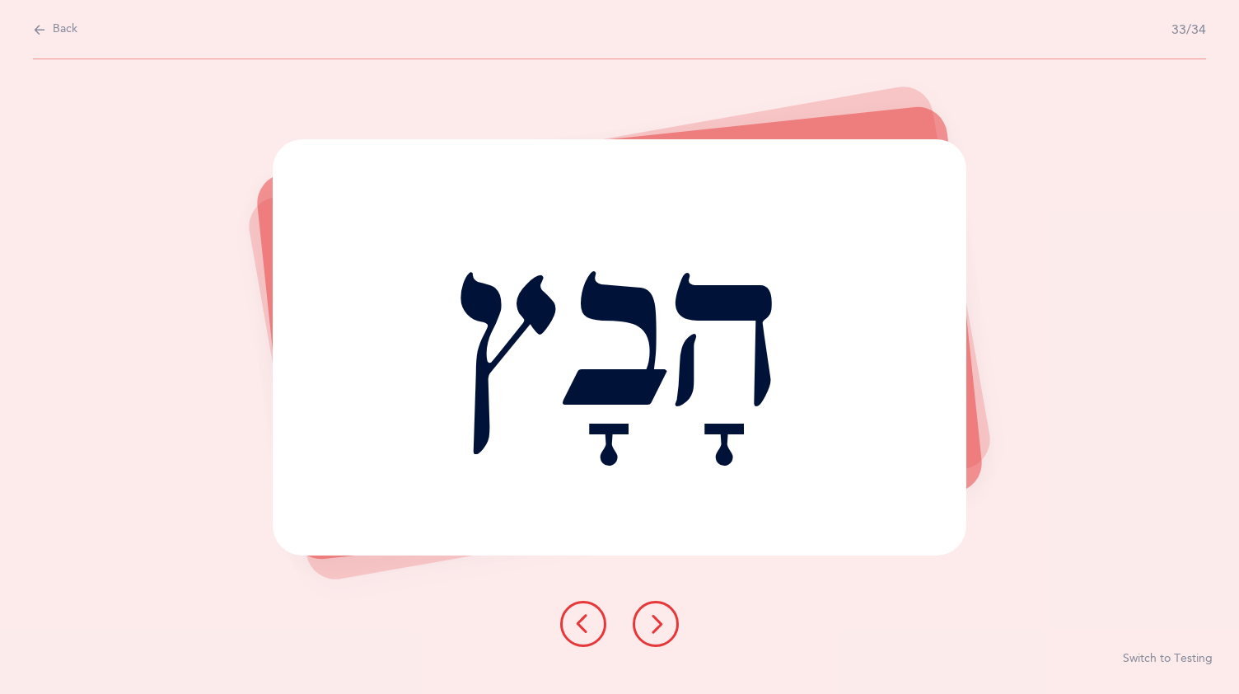
click at [661, 611] on button at bounding box center [656, 624] width 46 height 46
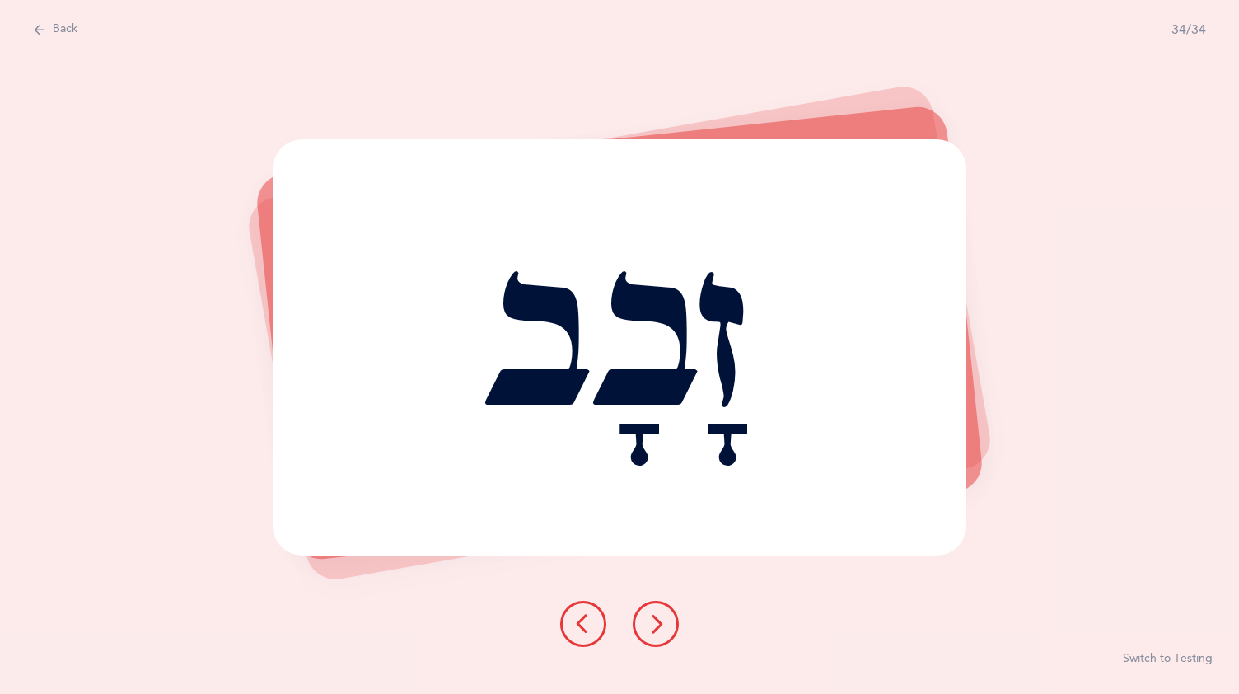
click at [663, 616] on icon at bounding box center [656, 624] width 20 height 20
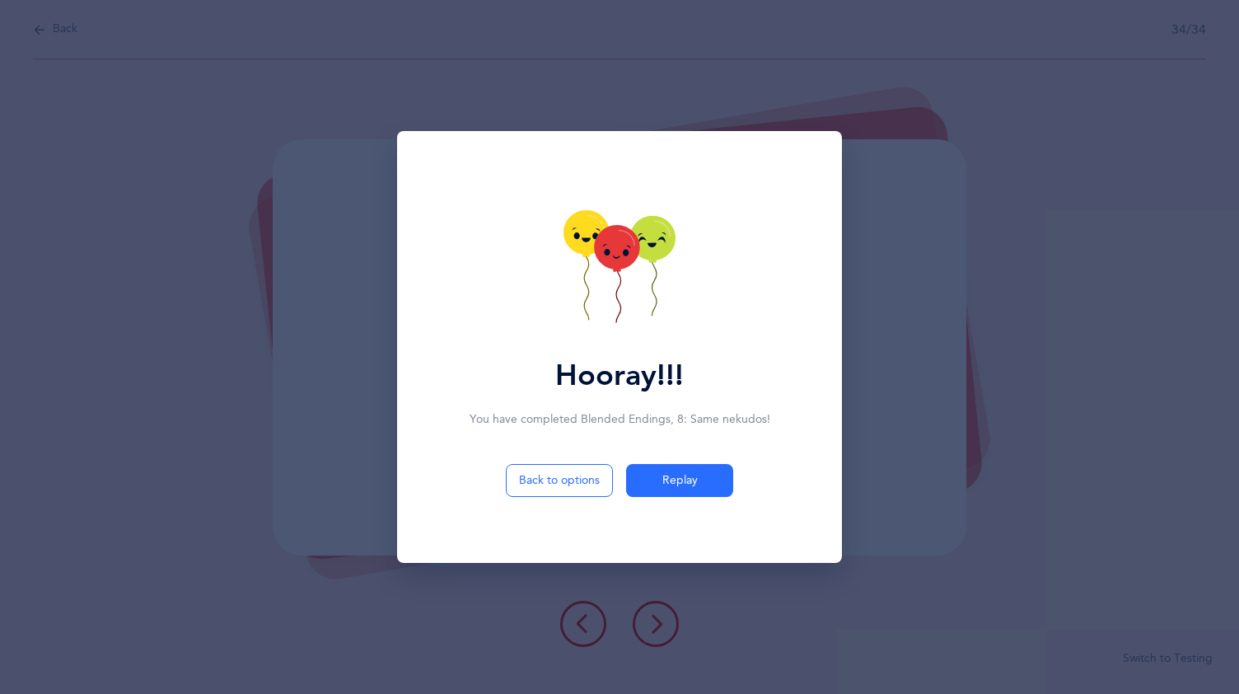
click at [93, 603] on div "Hooray!!! You have completed Blended Endings , 8: Same nekudos ! Back to option…" at bounding box center [619, 347] width 1239 height 694
